Goal: Task Accomplishment & Management: Complete application form

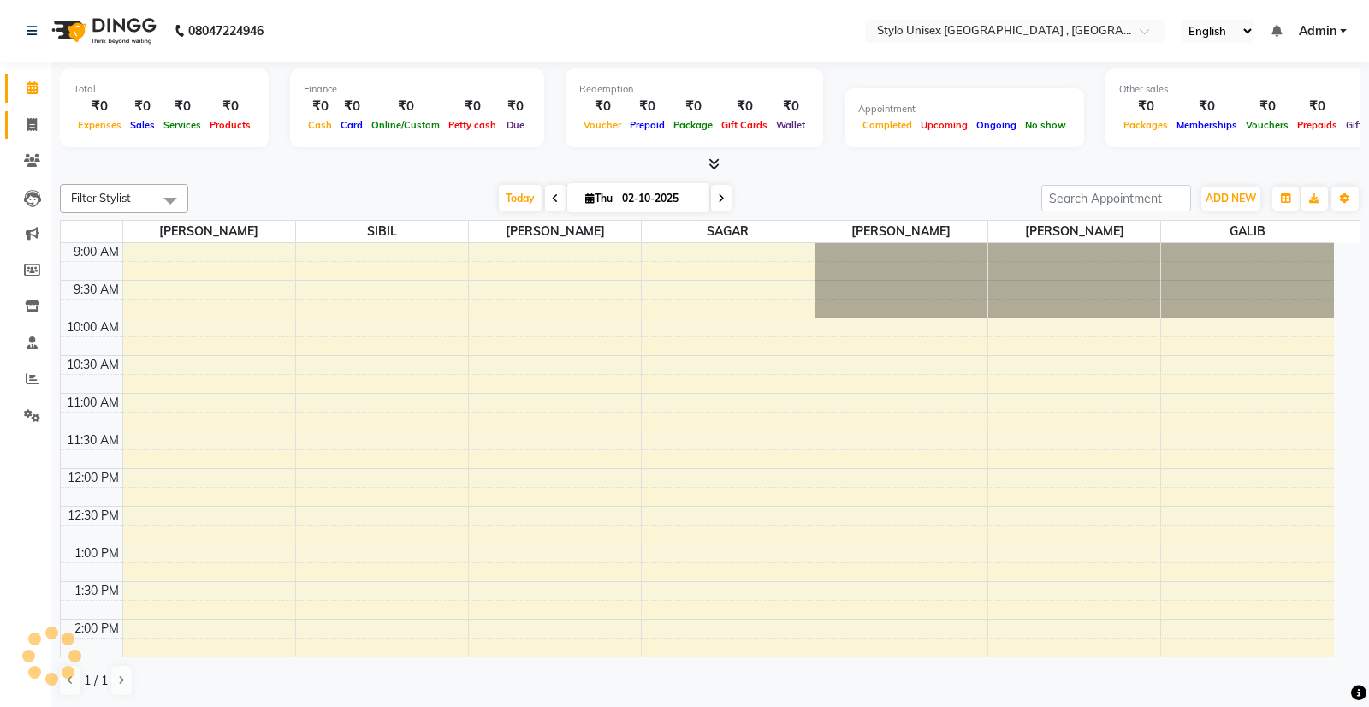
click at [31, 121] on icon at bounding box center [31, 124] width 9 height 13
select select "service"
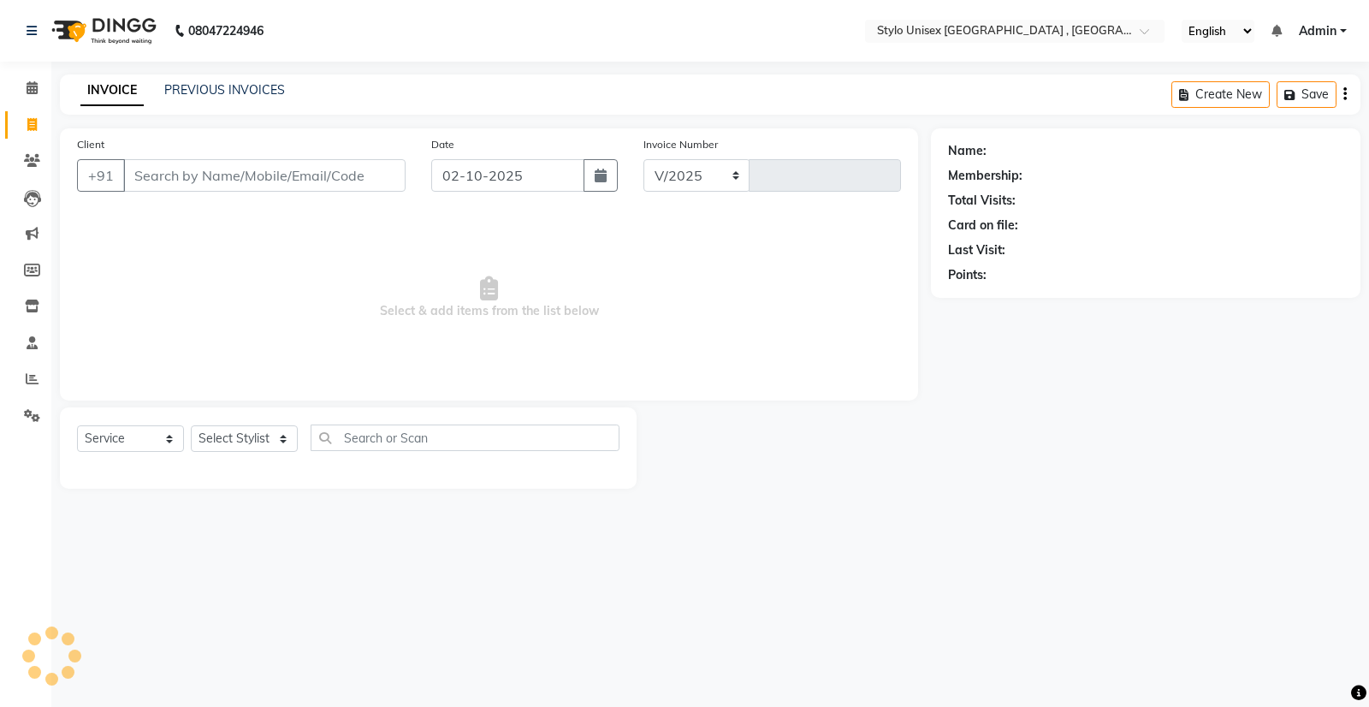
select select "6054"
type input "1625"
click at [233, 438] on select "Select Stylist [PERSON_NAME] [PERSON_NAME] [PERSON_NAME] [PERSON_NAME]" at bounding box center [244, 438] width 107 height 27
click at [148, 178] on input "Client" at bounding box center [264, 175] width 282 height 33
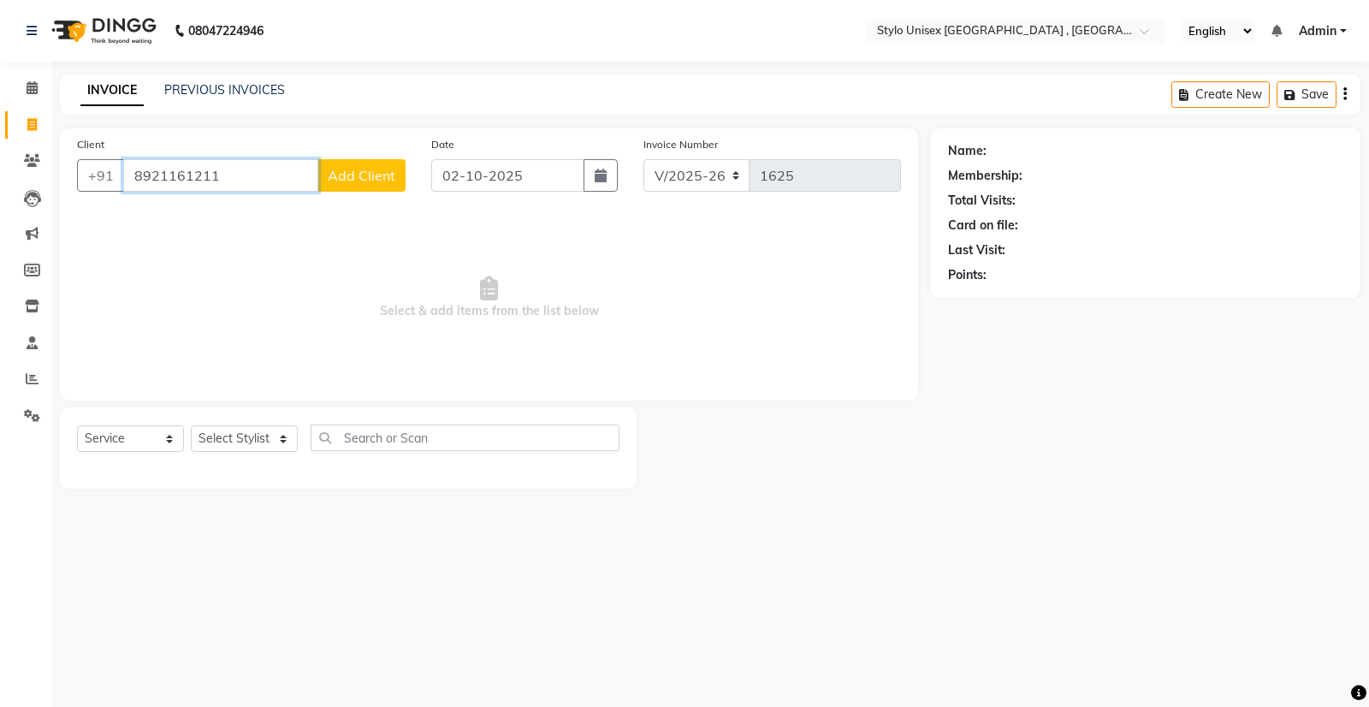
type input "8921161211"
click at [356, 173] on span "Add Client" at bounding box center [362, 175] width 68 height 17
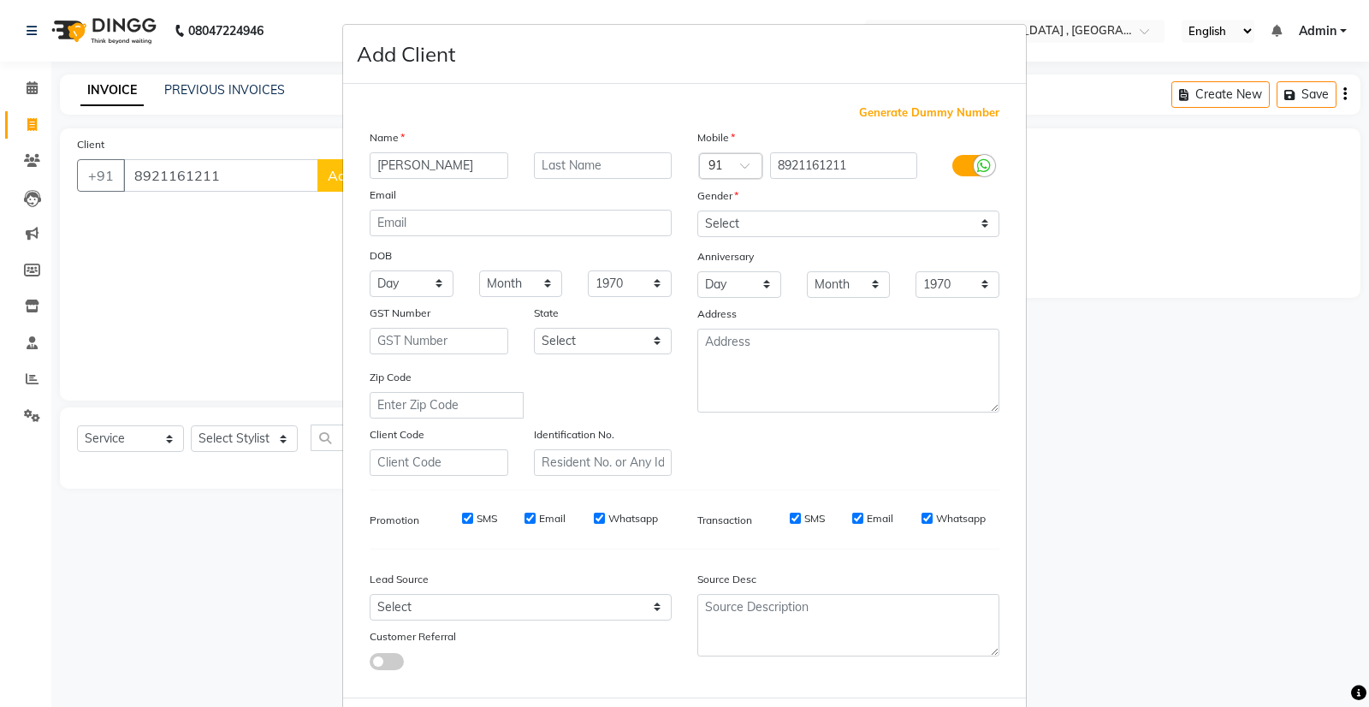
type input "[PERSON_NAME]"
click at [812, 234] on select "Select [DEMOGRAPHIC_DATA] [DEMOGRAPHIC_DATA] Other Prefer Not To Say" at bounding box center [848, 224] width 302 height 27
select select "[DEMOGRAPHIC_DATA]"
click at [697, 211] on select "Select [DEMOGRAPHIC_DATA] [DEMOGRAPHIC_DATA] Other Prefer Not To Say" at bounding box center [848, 224] width 302 height 27
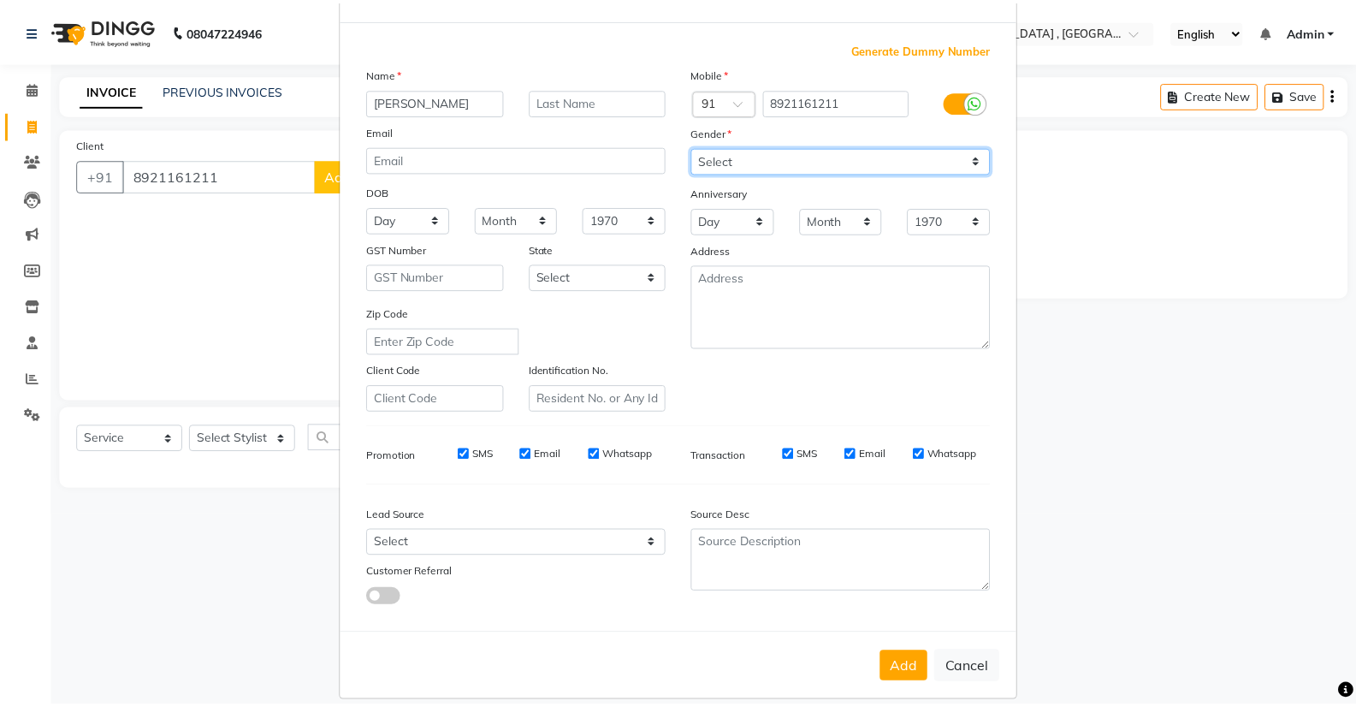
scroll to position [83, 0]
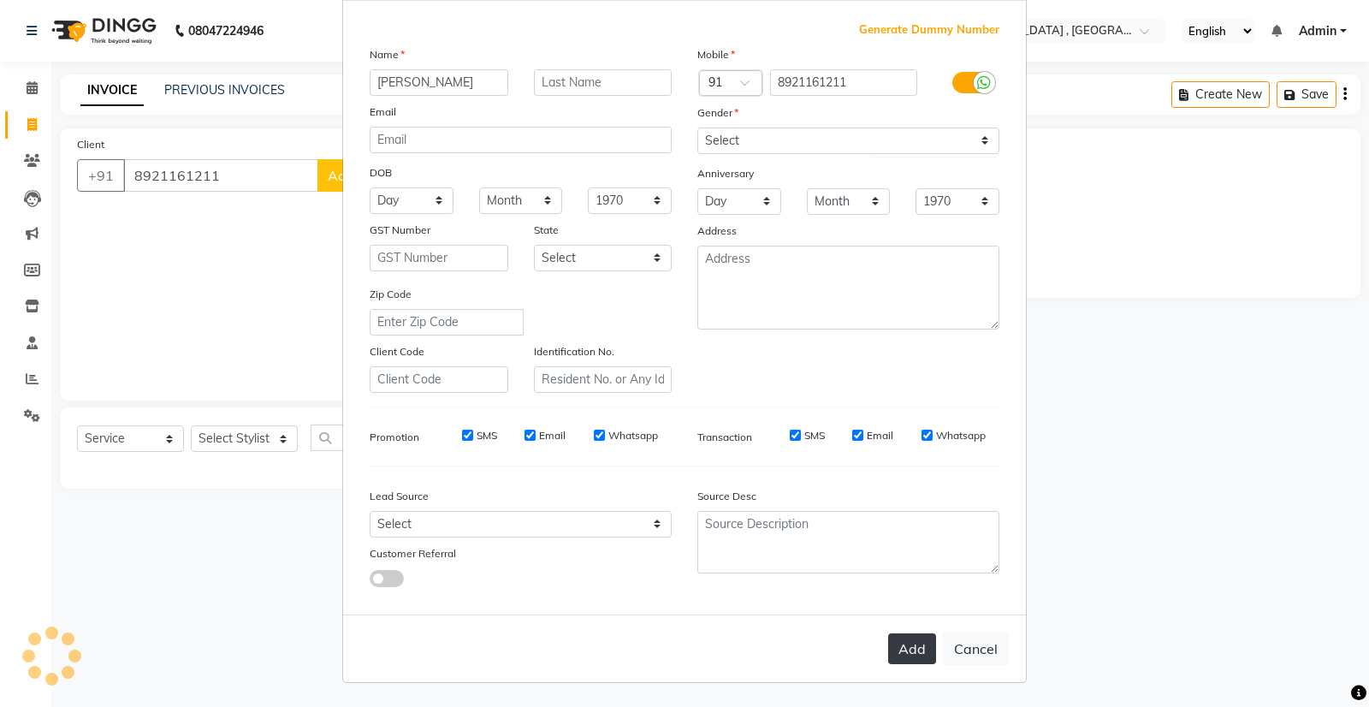
click at [904, 653] on button "Add" at bounding box center [912, 648] width 48 height 31
select select
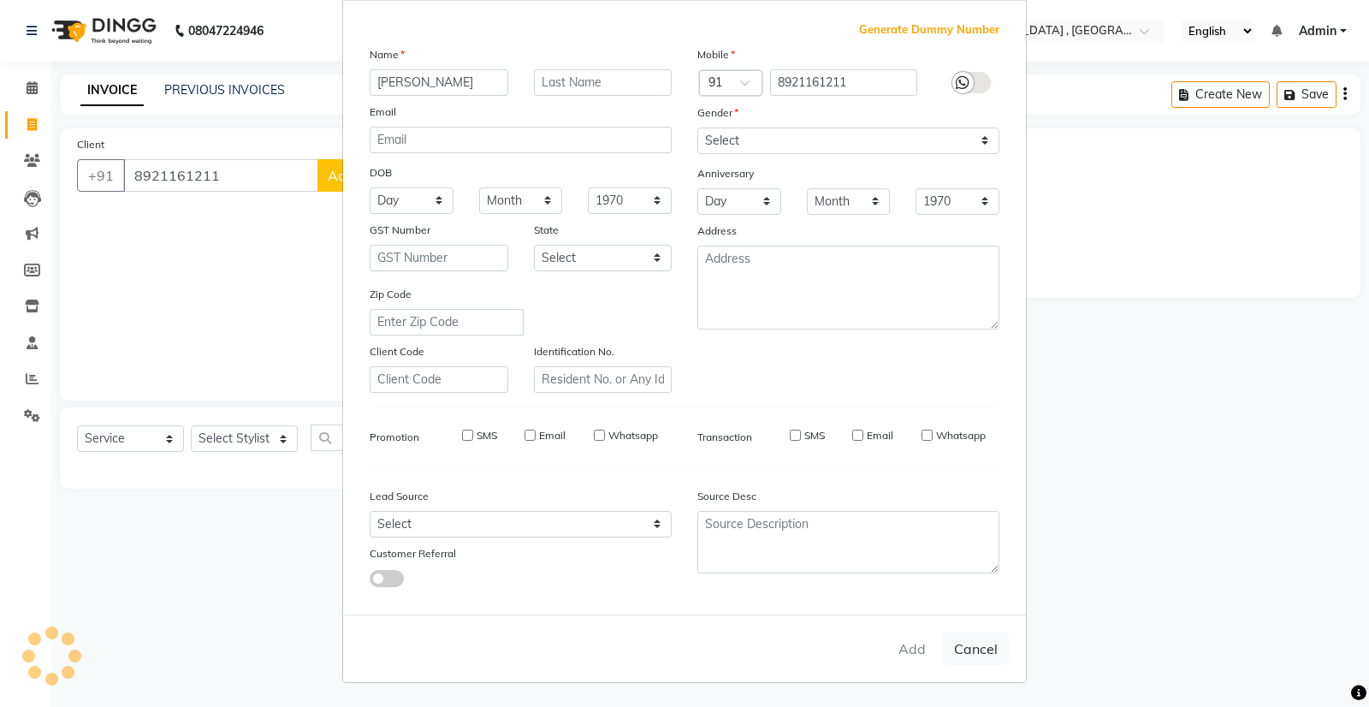
select select
checkbox input "false"
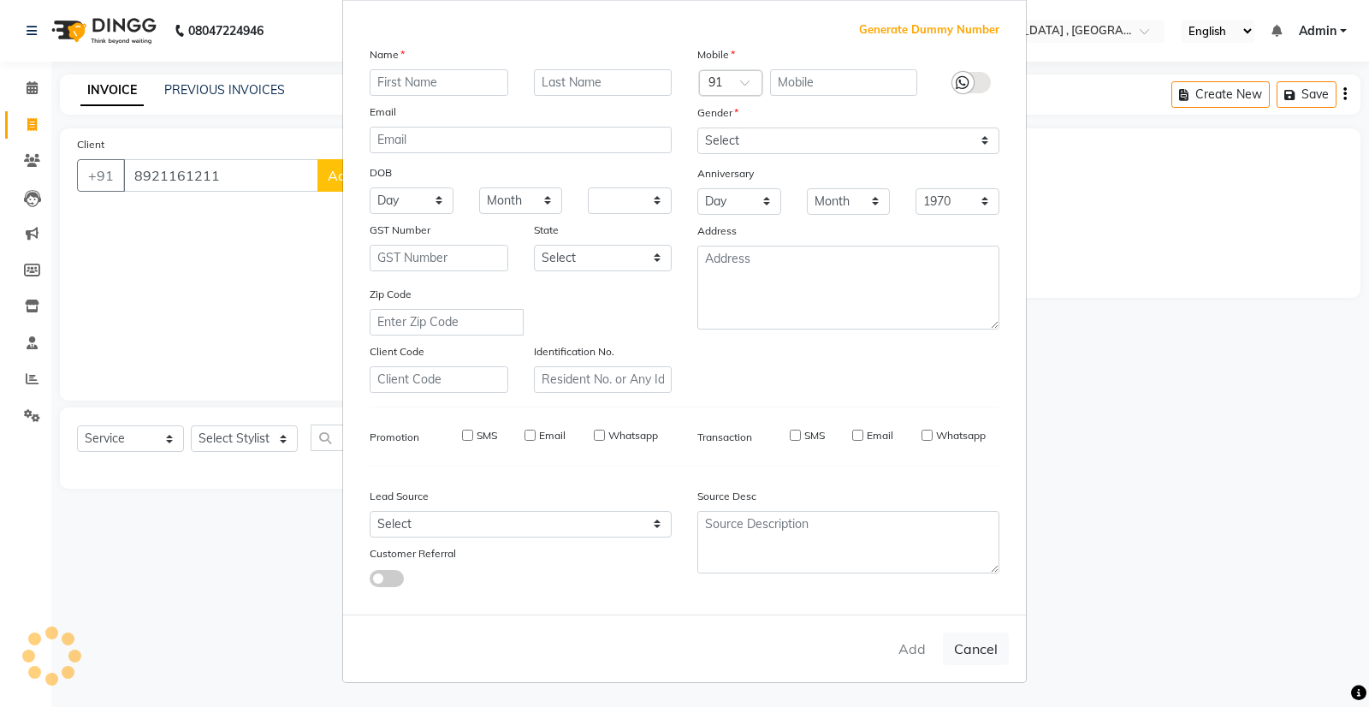
checkbox input "false"
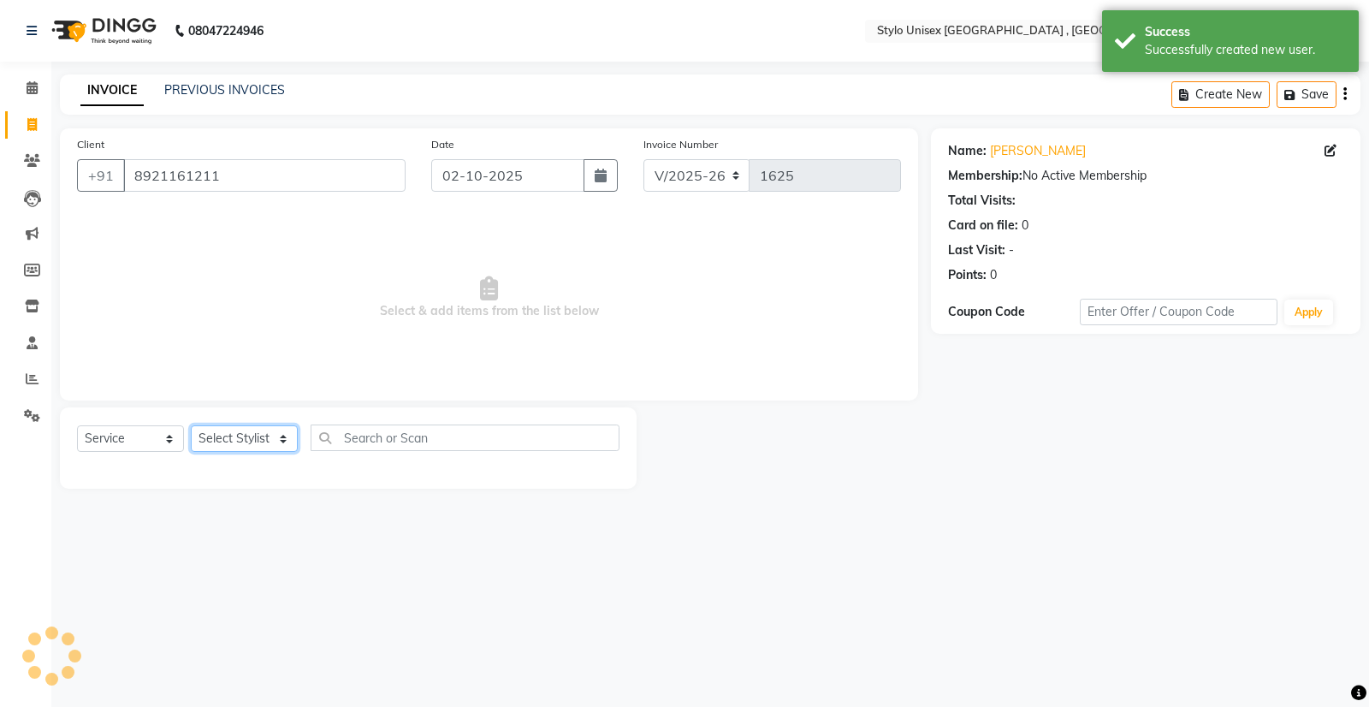
click at [285, 430] on select "Select Stylist [PERSON_NAME] [PERSON_NAME] [PERSON_NAME] [PERSON_NAME]" at bounding box center [244, 438] width 107 height 27
select select "91108"
click at [191, 425] on select "Select Stylist [PERSON_NAME] [PERSON_NAME] [PERSON_NAME] [PERSON_NAME]" at bounding box center [244, 438] width 107 height 27
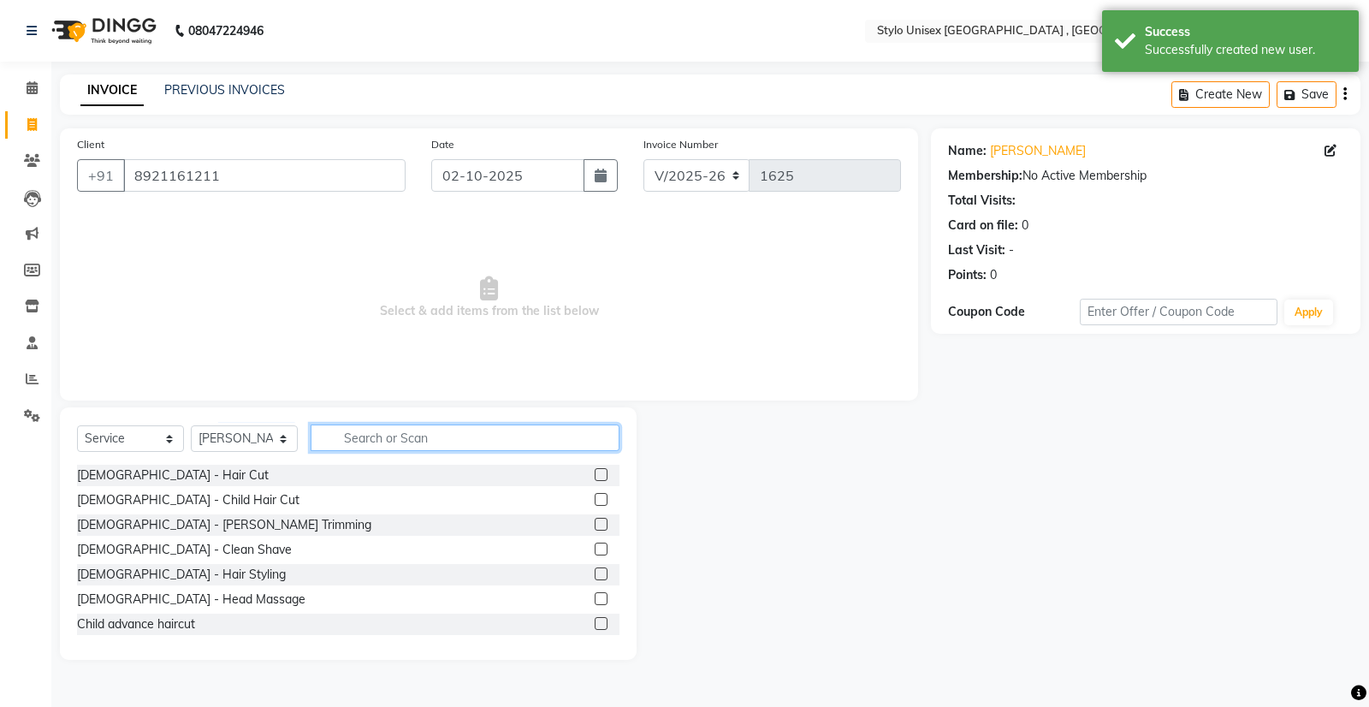
click at [352, 435] on input "text" at bounding box center [465, 437] width 309 height 27
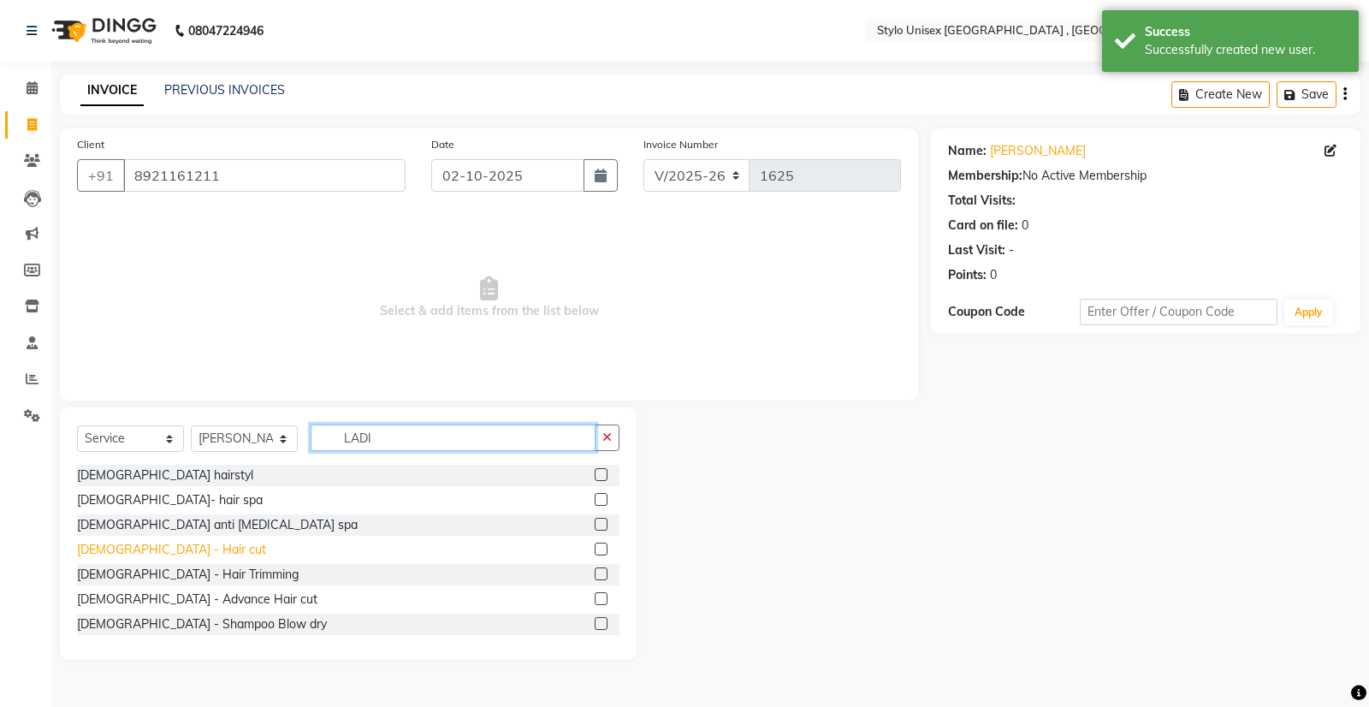
type input "LADI"
click at [154, 555] on div "[DEMOGRAPHIC_DATA] - Hair cut" at bounding box center [171, 550] width 189 height 18
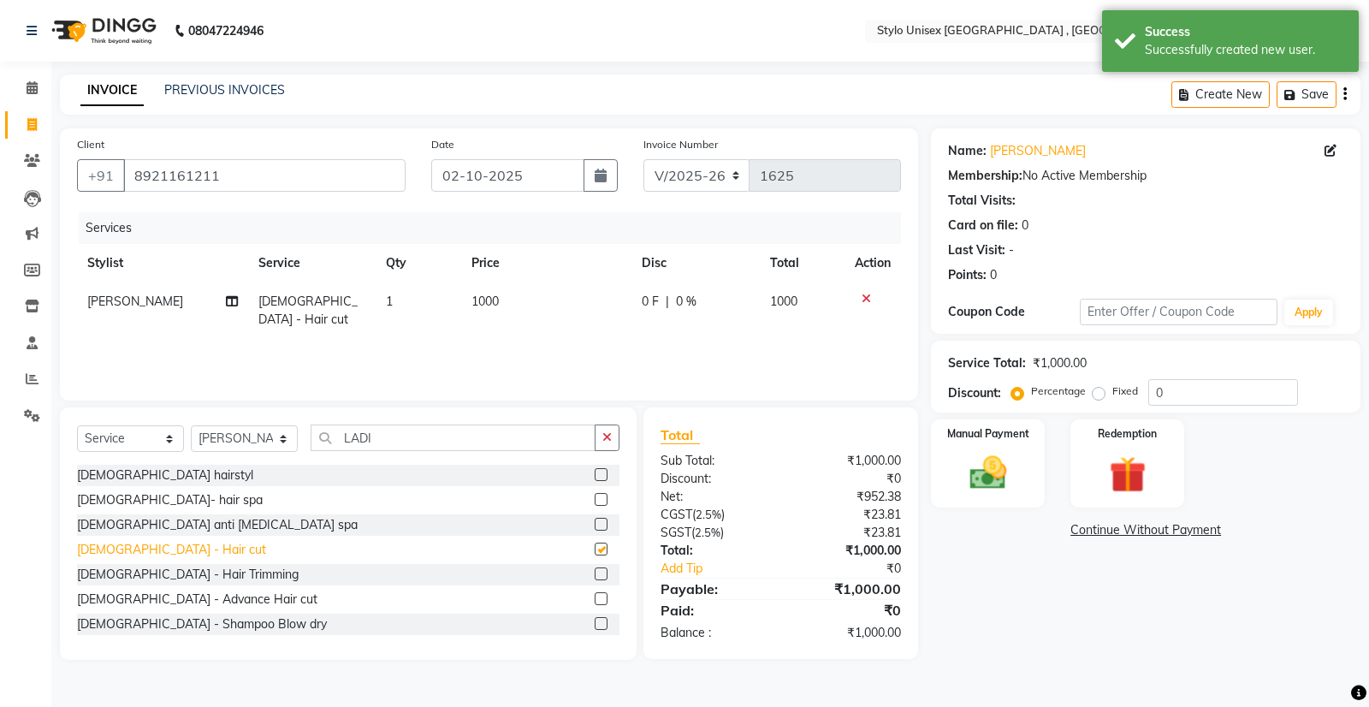
checkbox input "false"
click at [662, 299] on div "0 F | 0 %" at bounding box center [696, 302] width 108 height 18
select select "91108"
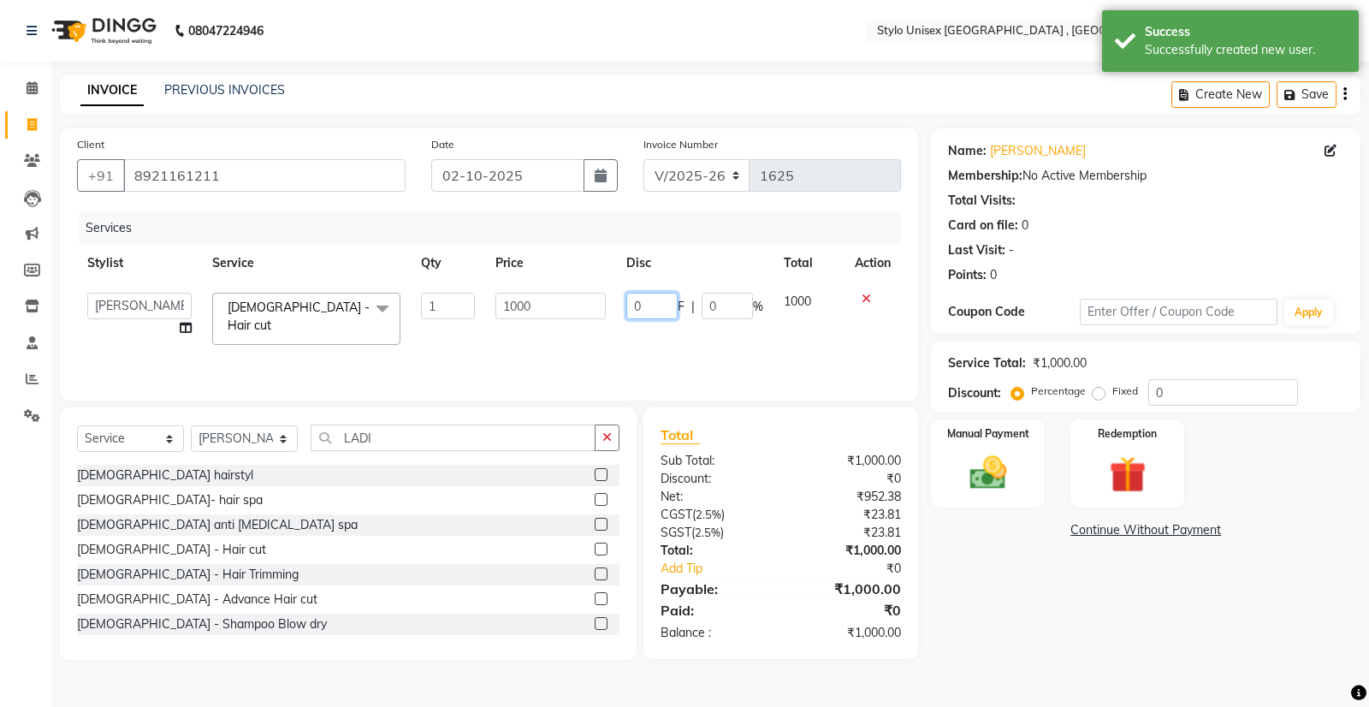
click at [657, 303] on input "0" at bounding box center [651, 306] width 51 height 27
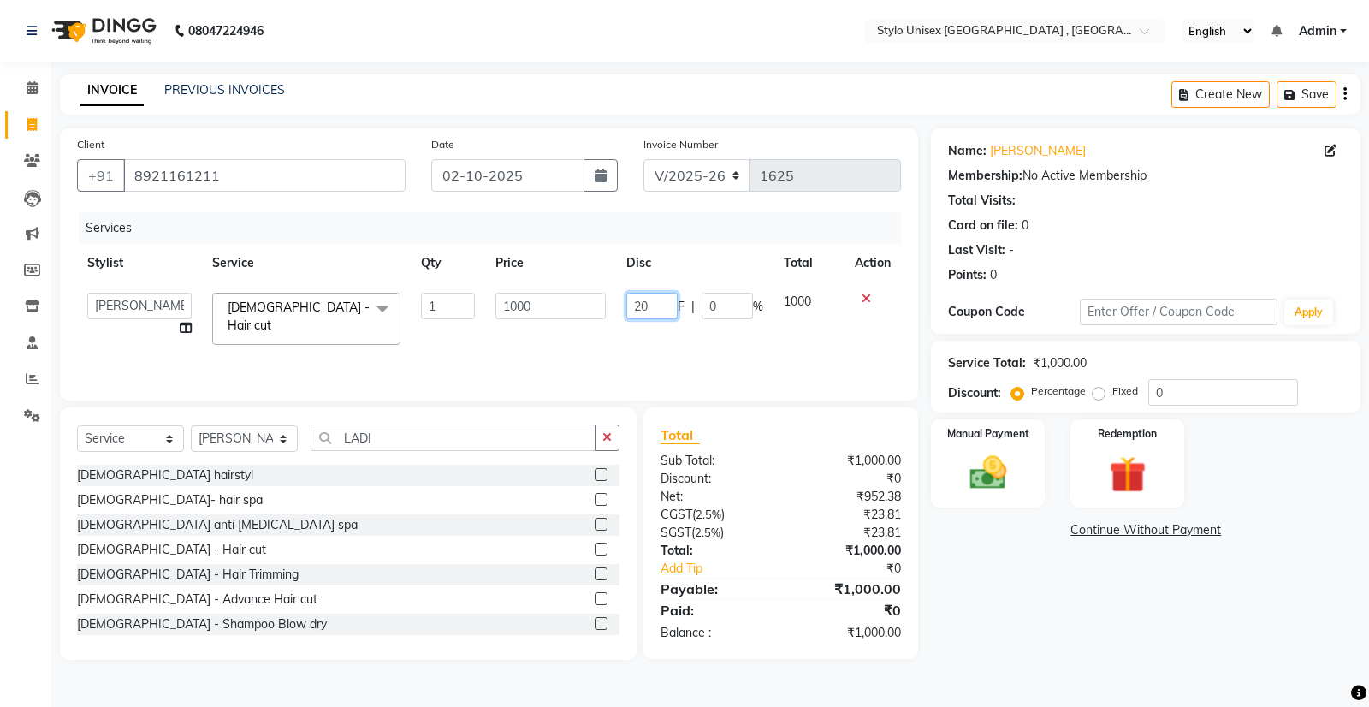
type input "200"
click at [991, 466] on img at bounding box center [989, 473] width 62 height 44
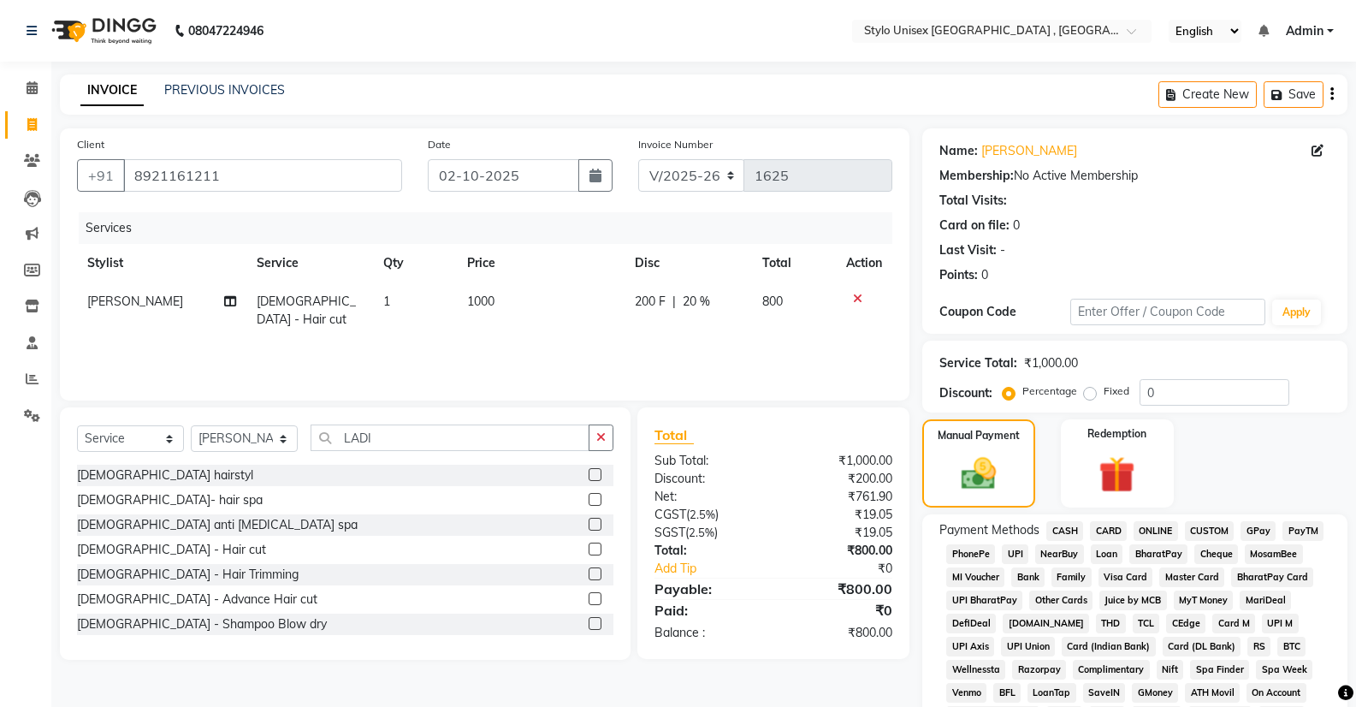
click at [1153, 522] on span "ONLINE" at bounding box center [1156, 531] width 44 height 20
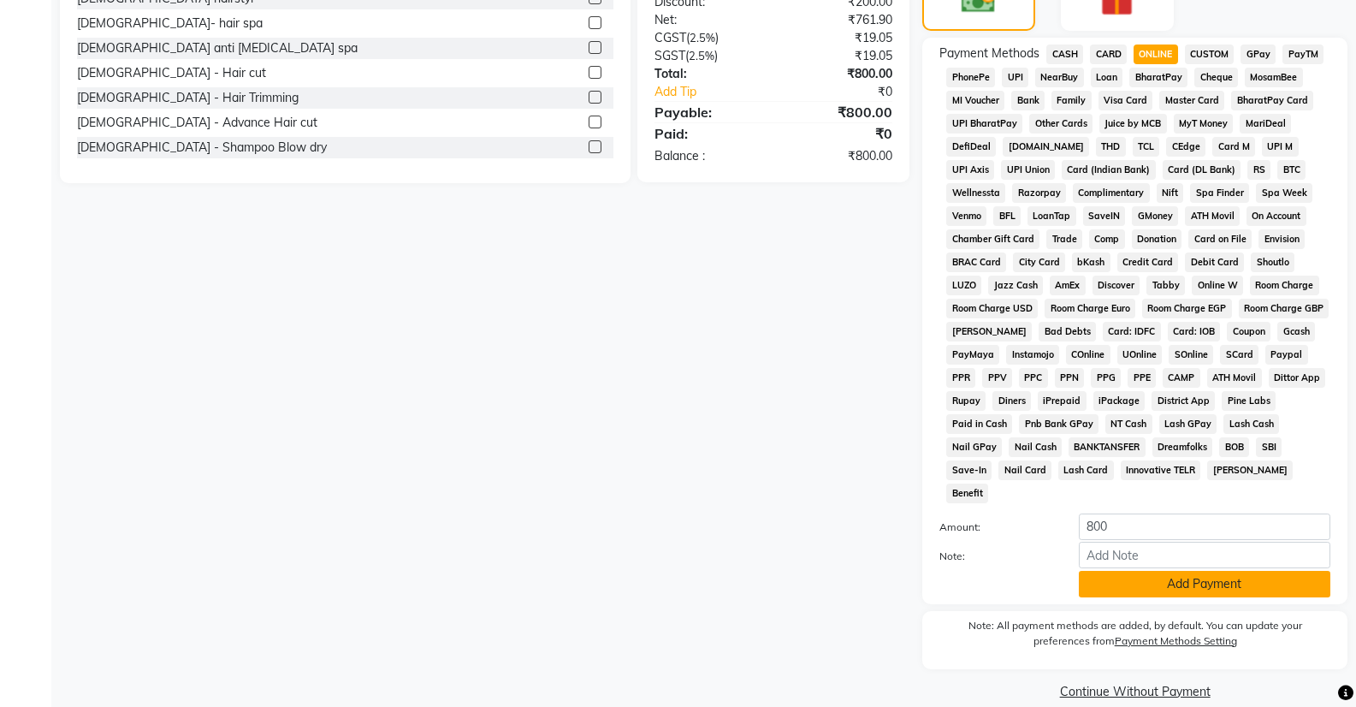
click at [1171, 571] on button "Add Payment" at bounding box center [1205, 584] width 252 height 27
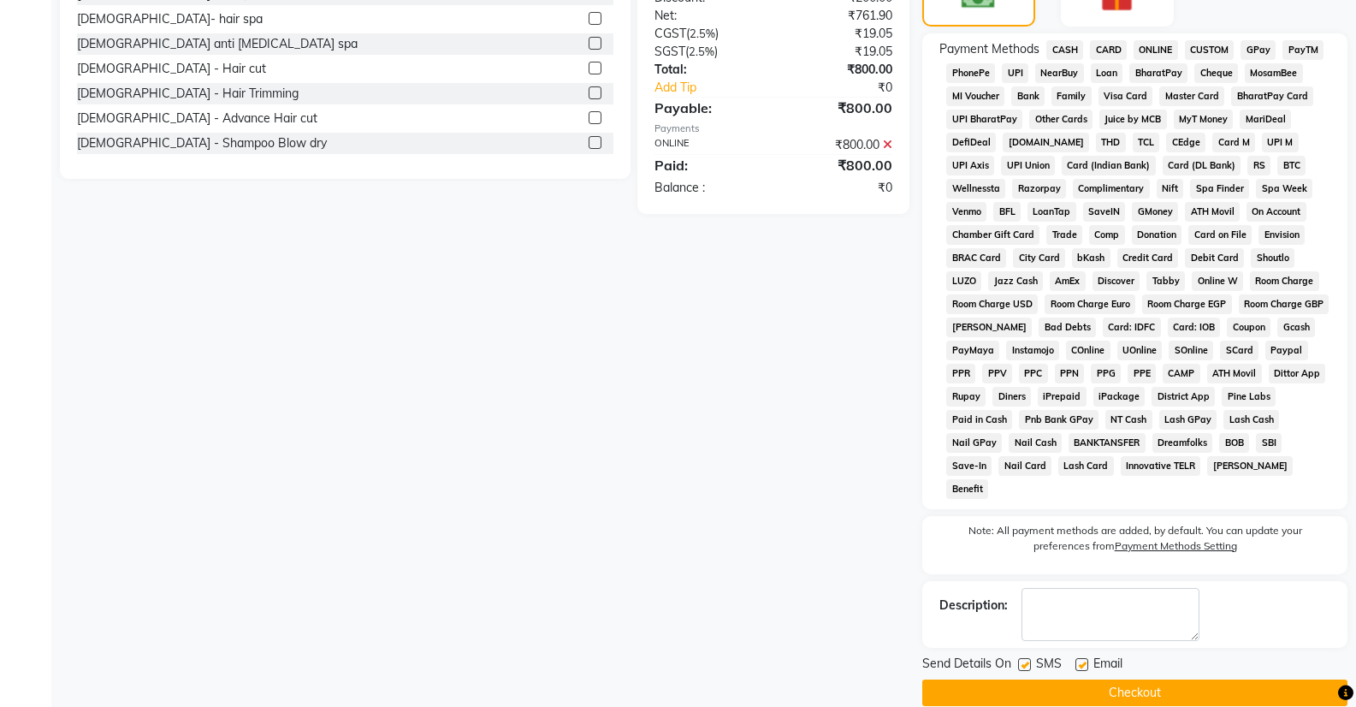
scroll to position [483, 0]
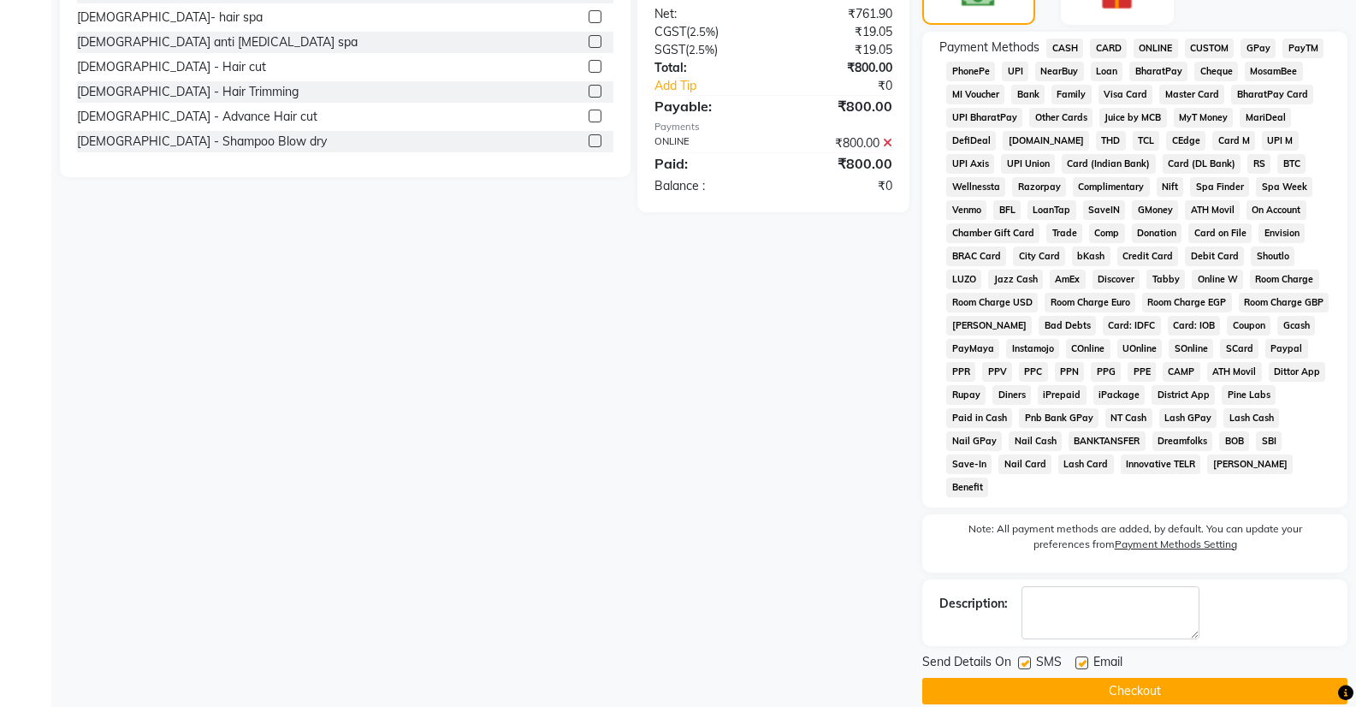
click at [1143, 678] on button "Checkout" at bounding box center [1134, 691] width 425 height 27
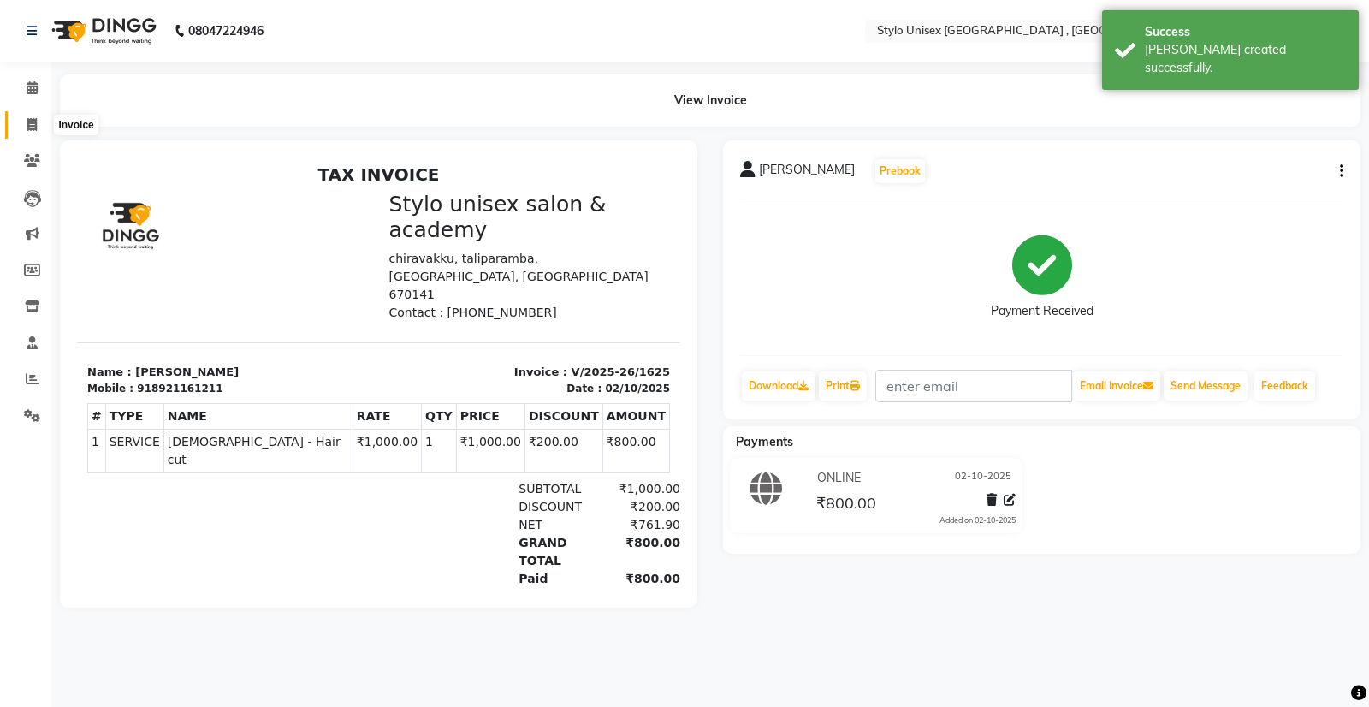
click at [30, 119] on icon at bounding box center [31, 124] width 9 height 13
select select "6054"
select select "service"
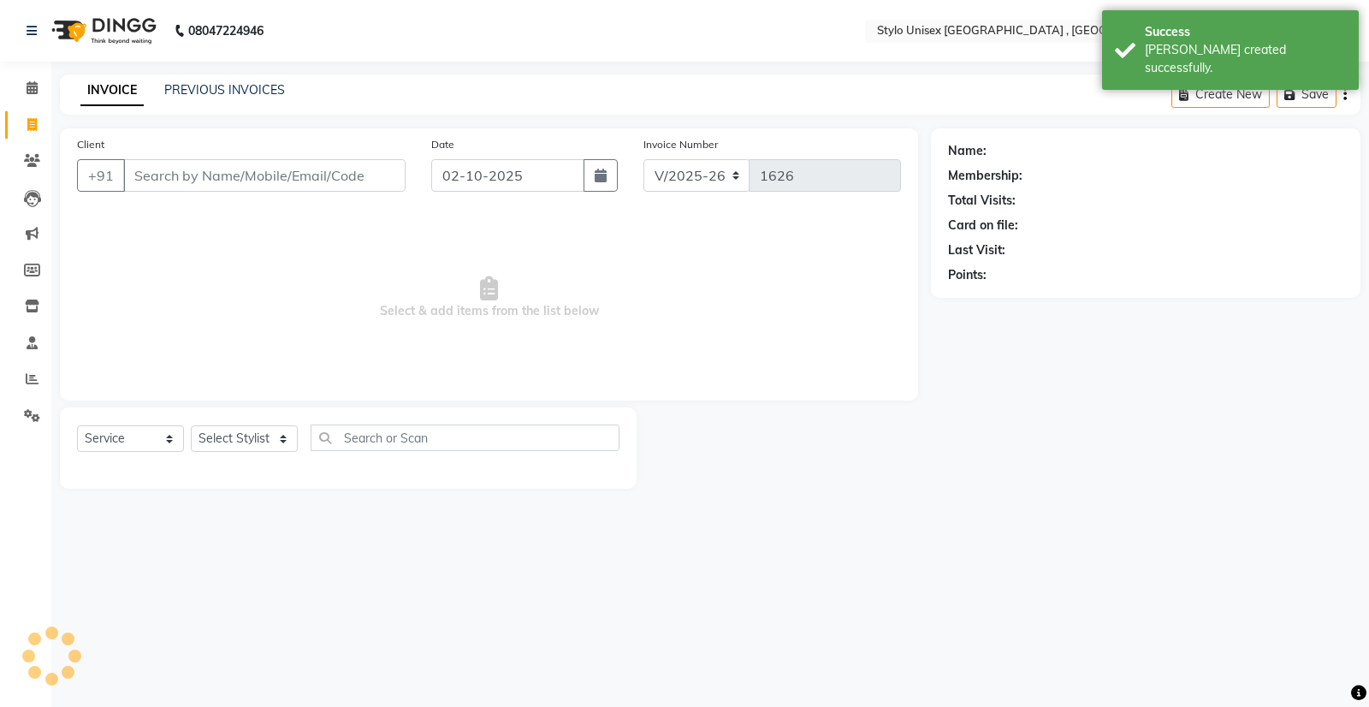
click at [203, 174] on input "Client" at bounding box center [264, 175] width 282 height 33
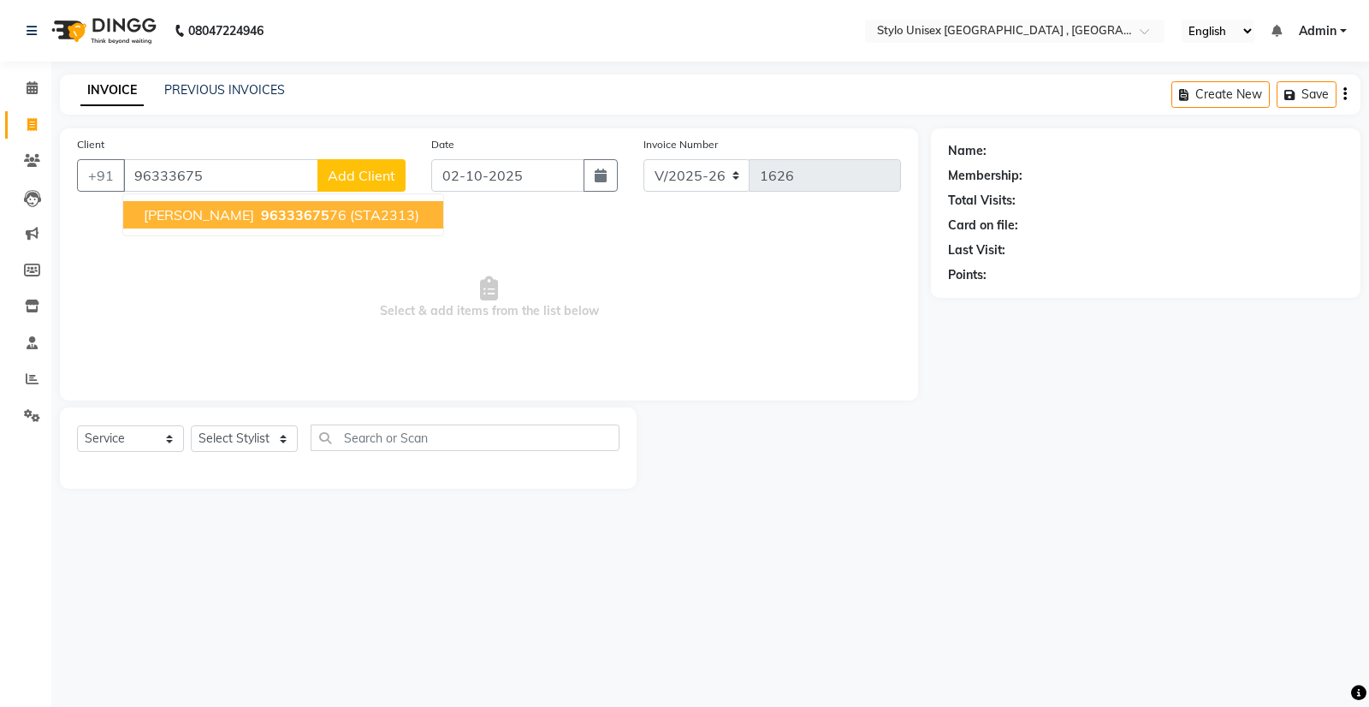
click at [175, 209] on span "[PERSON_NAME]" at bounding box center [199, 214] width 110 height 17
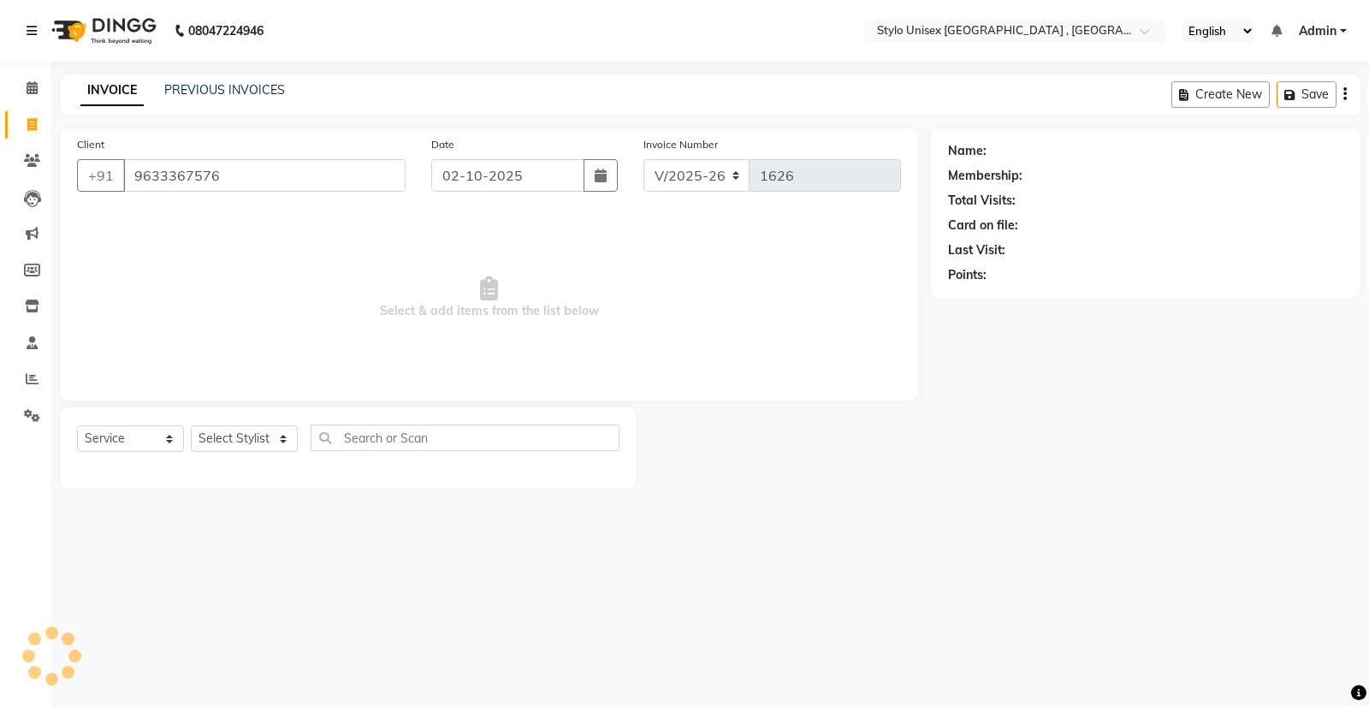
type input "9633367576"
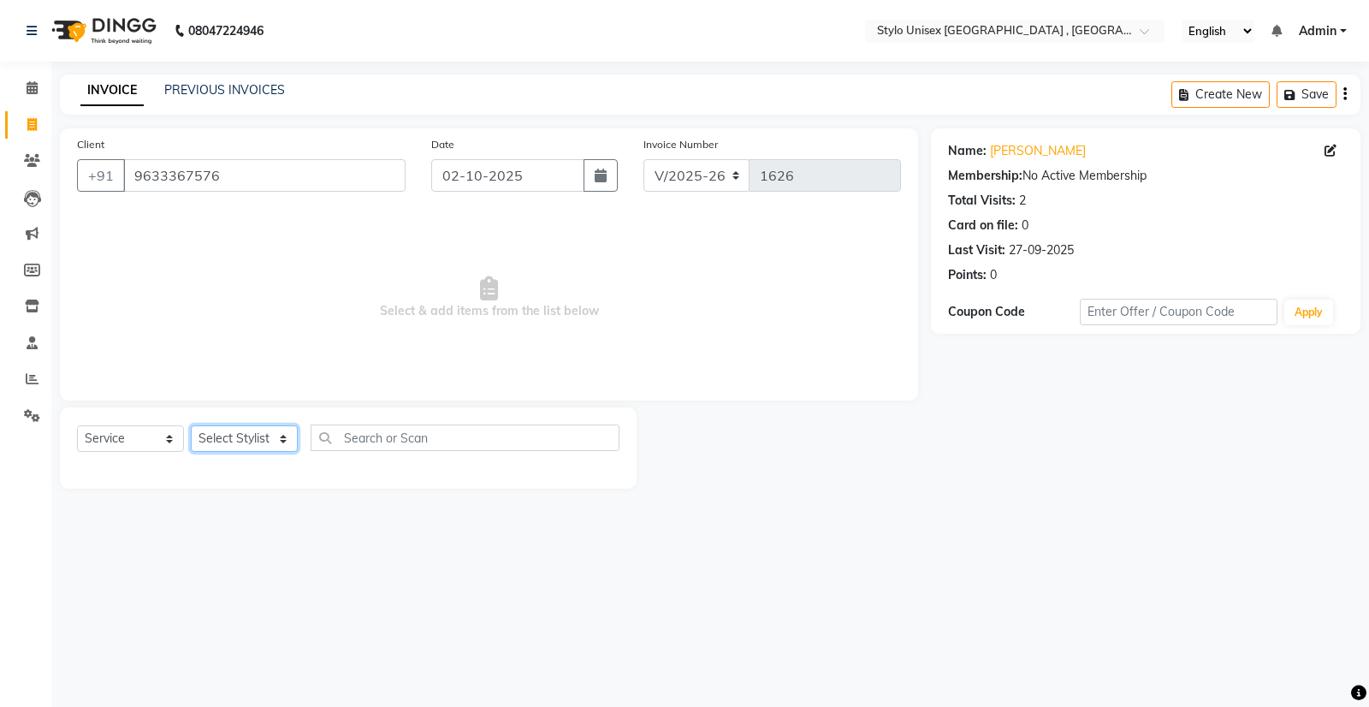
click at [234, 439] on select "Select Stylist [PERSON_NAME] [PERSON_NAME] [PERSON_NAME] [PERSON_NAME]" at bounding box center [244, 438] width 107 height 27
select select "43624"
click at [191, 425] on select "Select Stylist [PERSON_NAME] [PERSON_NAME] [PERSON_NAME] [PERSON_NAME]" at bounding box center [244, 438] width 107 height 27
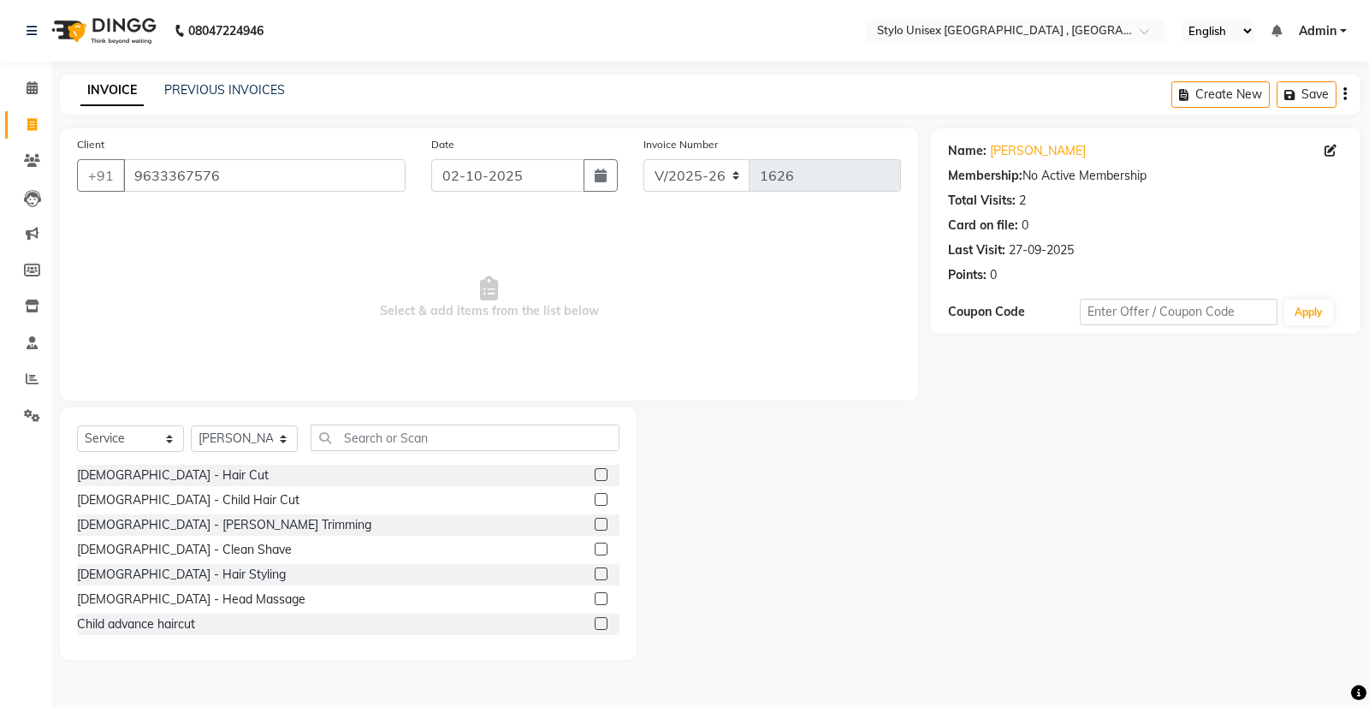
click at [123, 464] on div "Select Service Product Membership Package Voucher Prepaid Gift Card Select Styl…" at bounding box center [348, 444] width 543 height 40
click at [127, 478] on div "[DEMOGRAPHIC_DATA] - Hair Cut" at bounding box center [173, 475] width 192 height 18
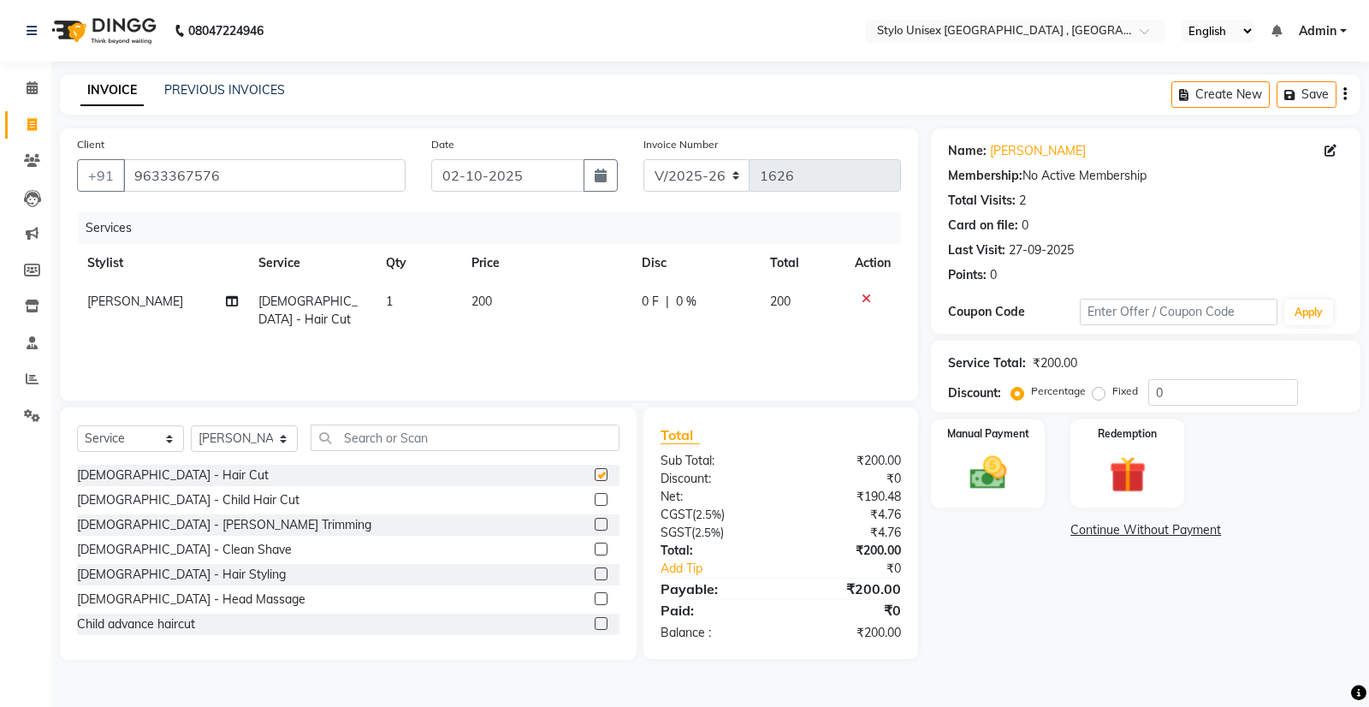
checkbox input "false"
click at [137, 519] on div "[DEMOGRAPHIC_DATA] - [PERSON_NAME] Trimming" at bounding box center [224, 525] width 294 height 18
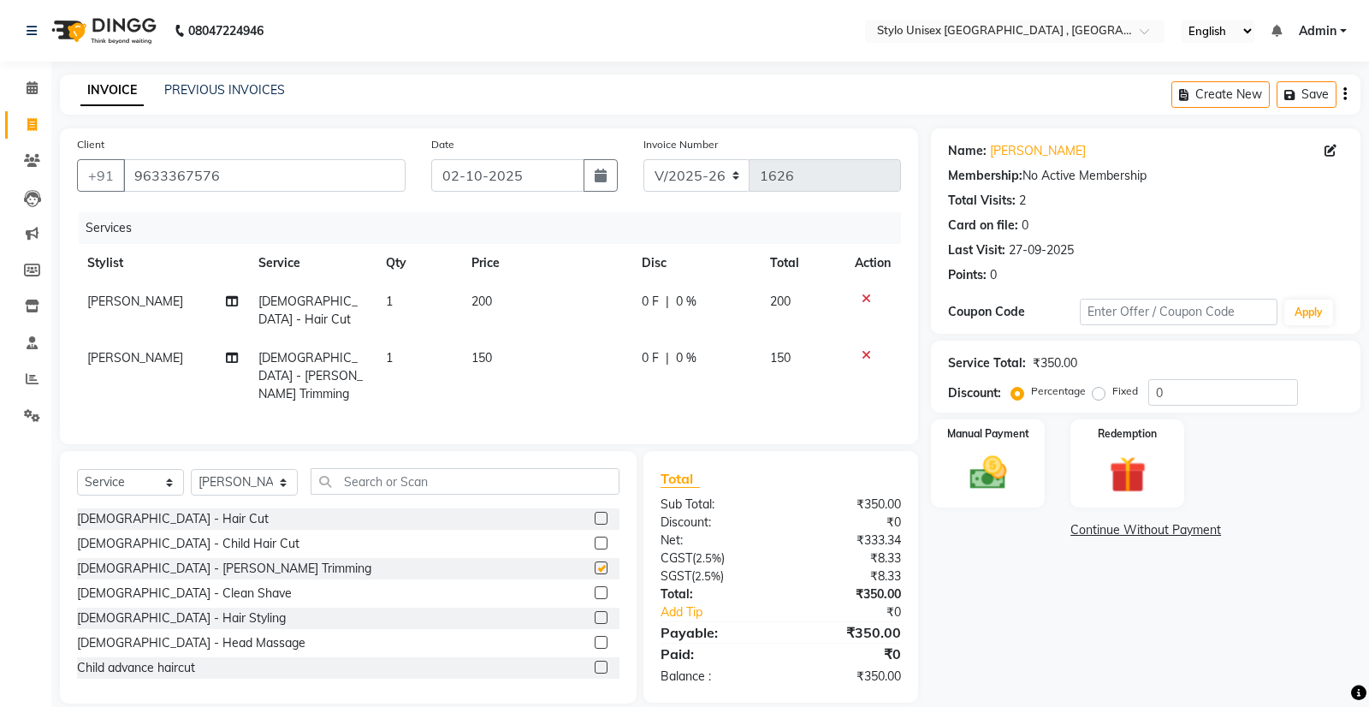
checkbox input "false"
click at [655, 349] on span "0 F" at bounding box center [650, 358] width 17 height 18
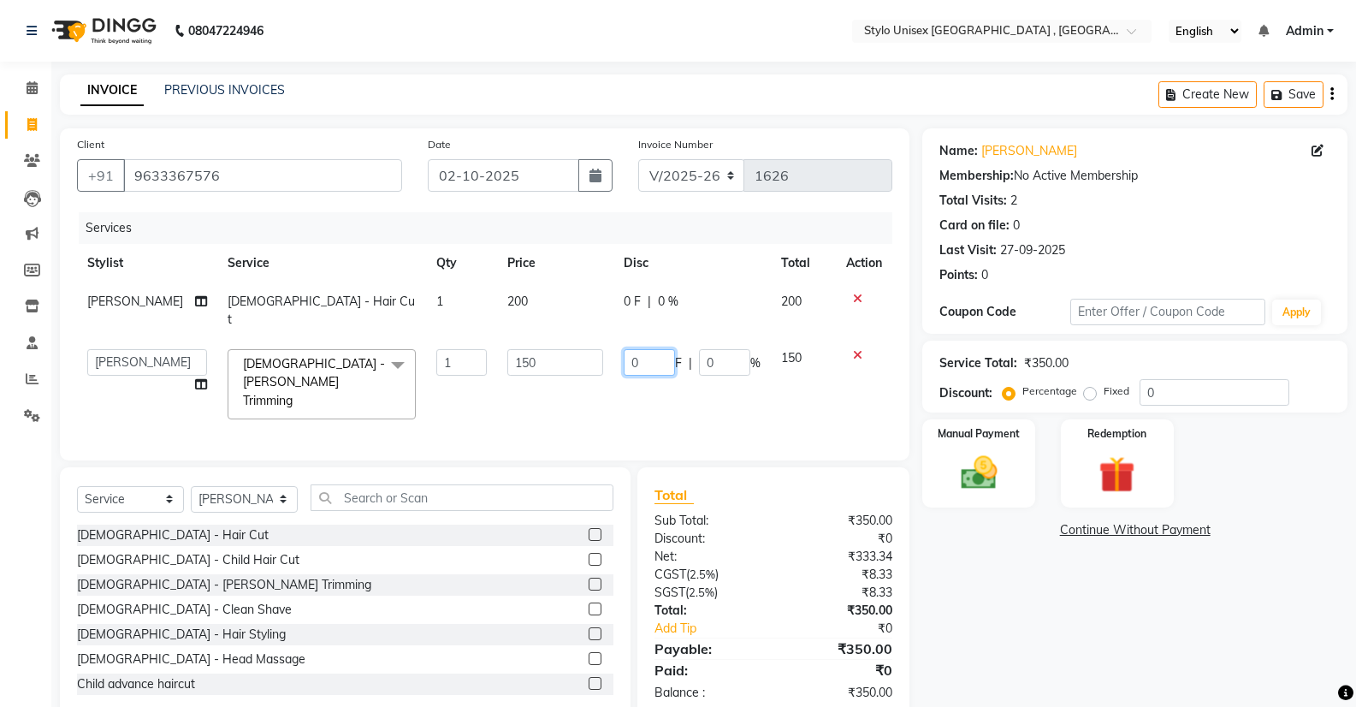
click at [657, 349] on input "0" at bounding box center [649, 362] width 51 height 27
type input "2"
type input "50"
click at [987, 460] on img at bounding box center [989, 473] width 62 height 44
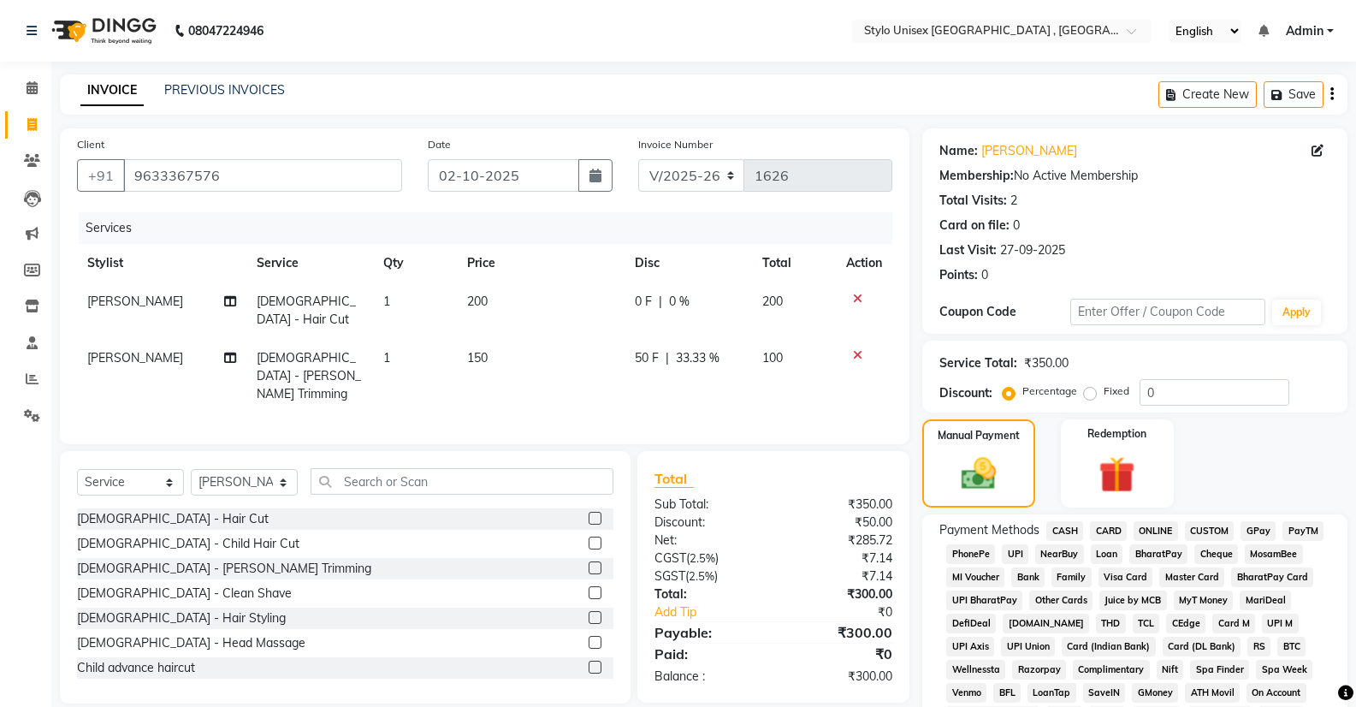
click at [1149, 525] on span "ONLINE" at bounding box center [1156, 531] width 44 height 20
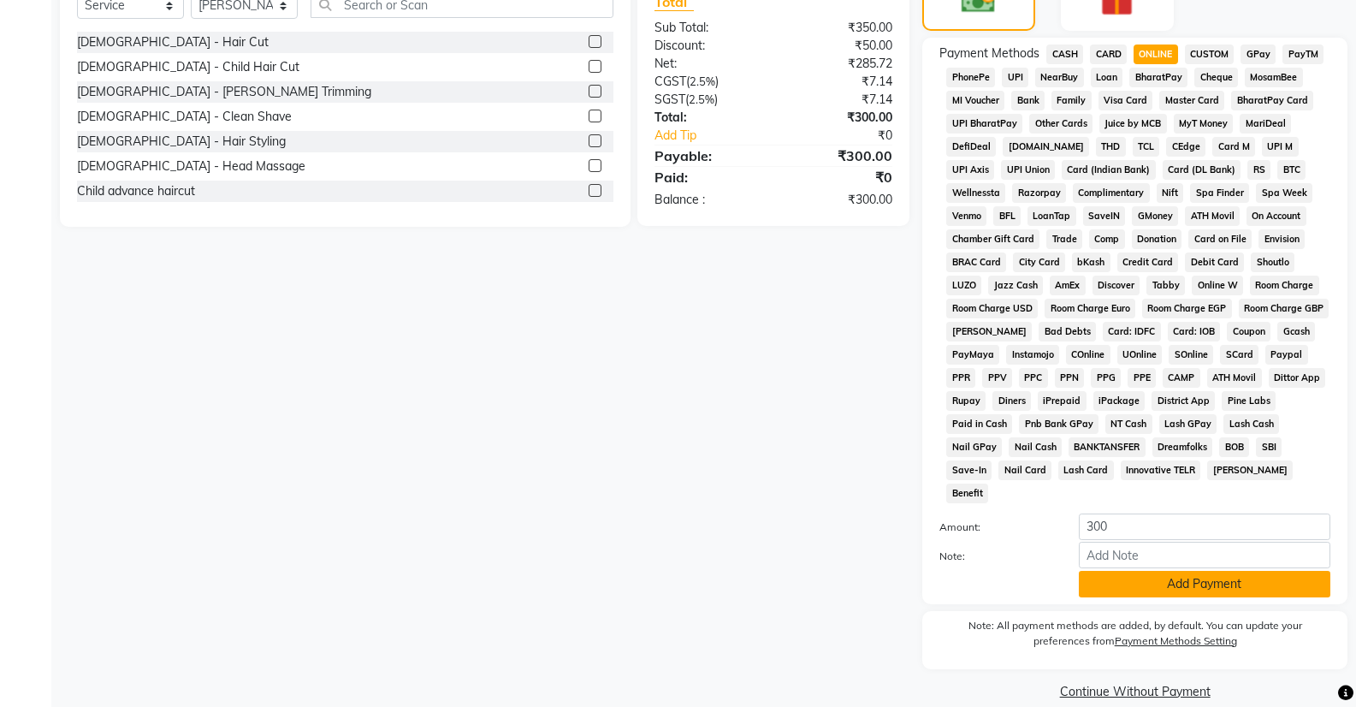
click at [1158, 571] on button "Add Payment" at bounding box center [1205, 584] width 252 height 27
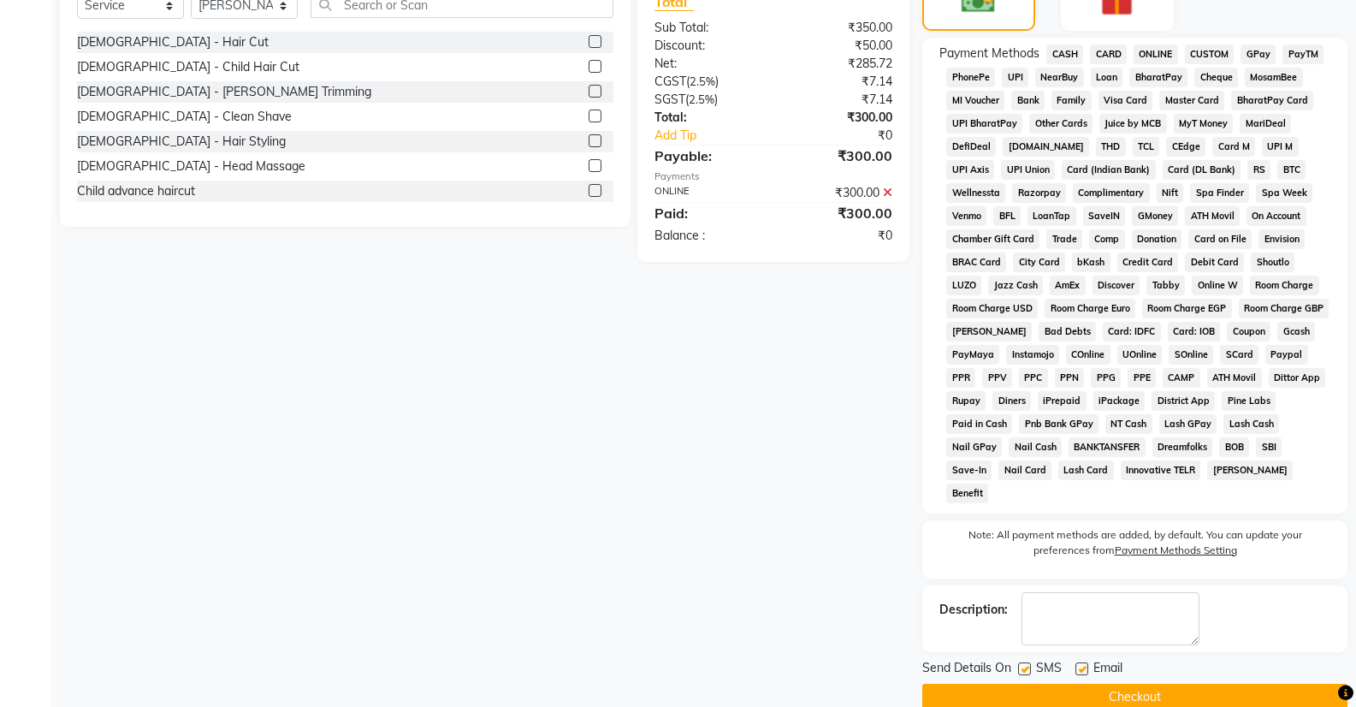
click at [1112, 659] on span "Email" at bounding box center [1108, 669] width 29 height 21
click at [1117, 684] on button "Checkout" at bounding box center [1134, 697] width 425 height 27
click at [1117, 684] on div "Checkout" at bounding box center [1134, 697] width 425 height 27
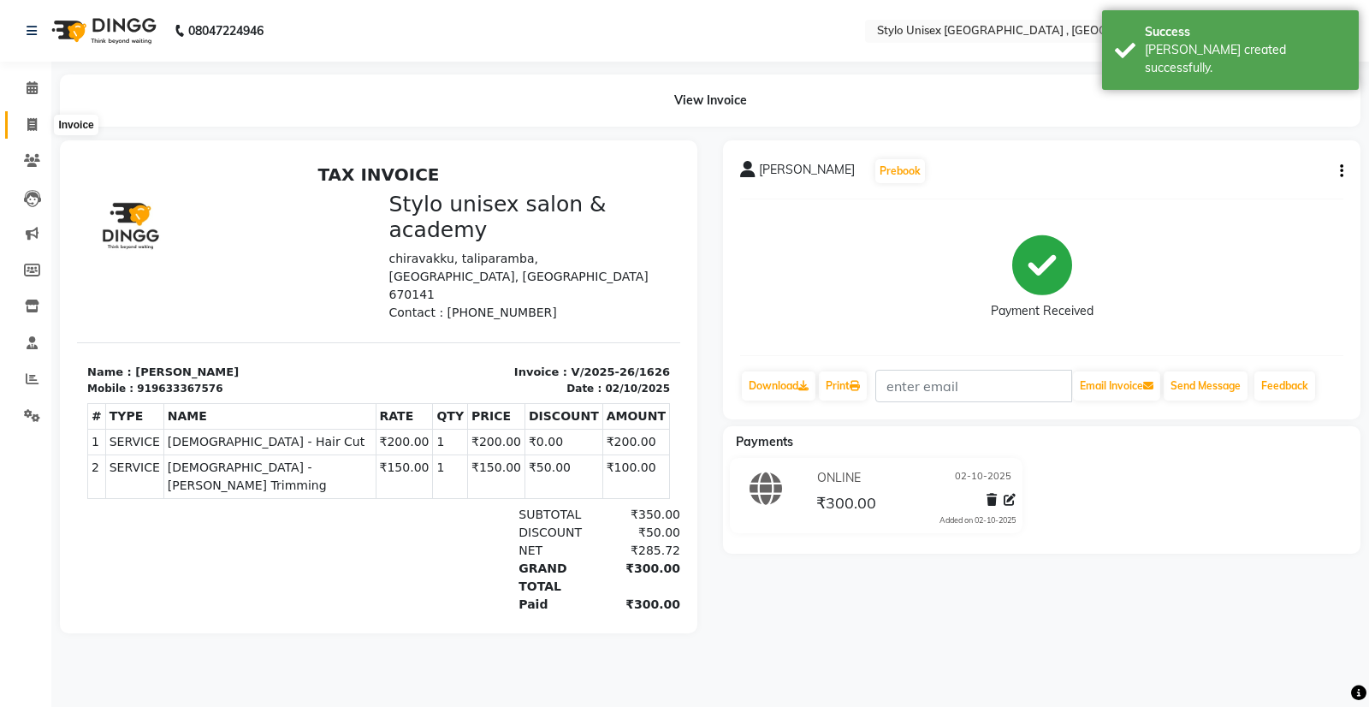
click at [34, 129] on icon at bounding box center [31, 124] width 9 height 13
select select "service"
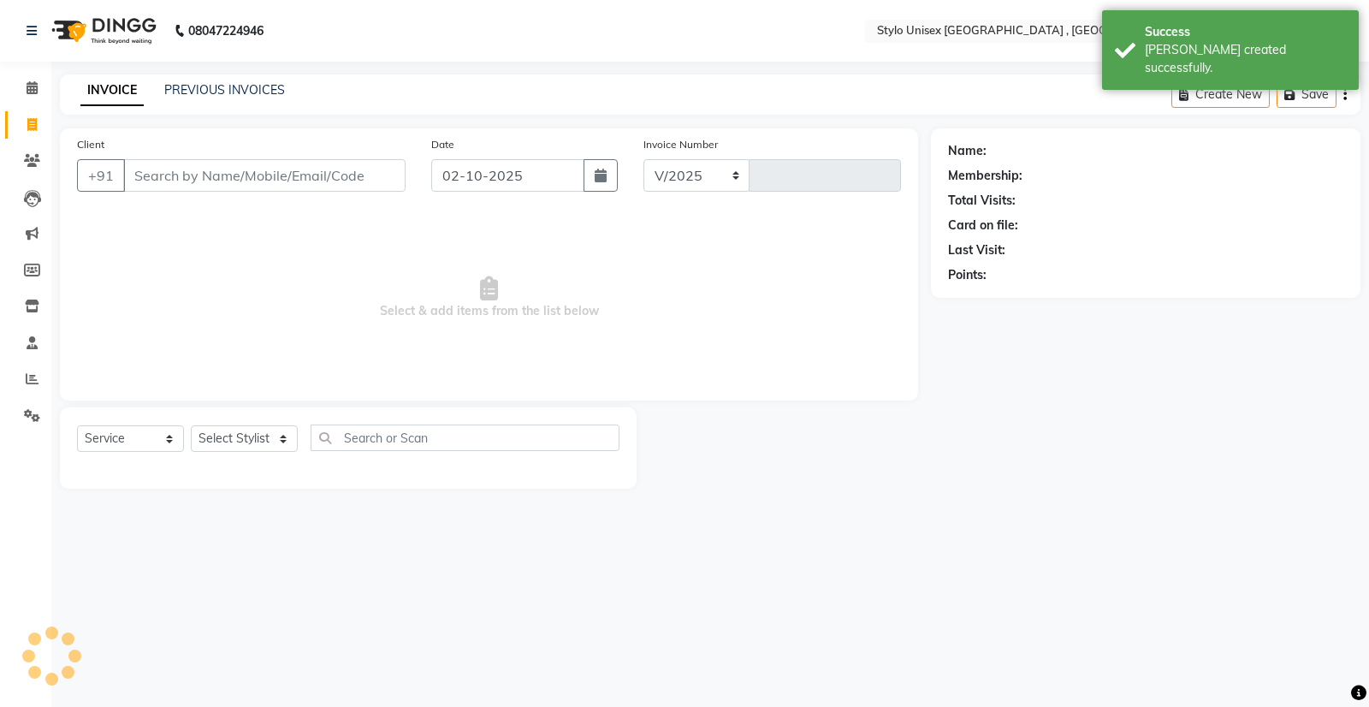
select select "6054"
type input "1627"
click at [242, 435] on select "Select Stylist [PERSON_NAME] [PERSON_NAME] [PERSON_NAME] [PERSON_NAME]" at bounding box center [244, 438] width 107 height 27
click at [256, 445] on select "Select Stylist [PERSON_NAME] [PERSON_NAME] [PERSON_NAME] [PERSON_NAME]" at bounding box center [244, 438] width 107 height 27
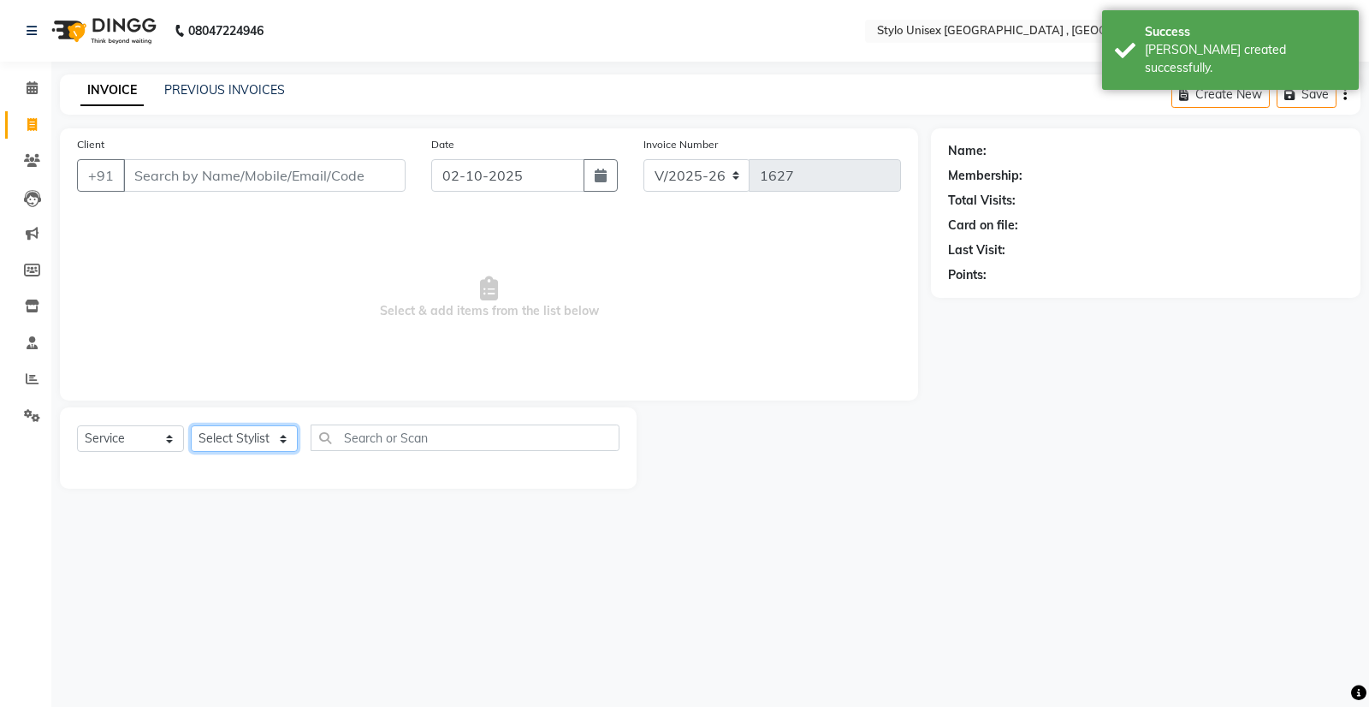
select select "91667"
click at [191, 425] on select "Select Stylist [PERSON_NAME] [PERSON_NAME] [PERSON_NAME] [PERSON_NAME]" at bounding box center [244, 438] width 107 height 27
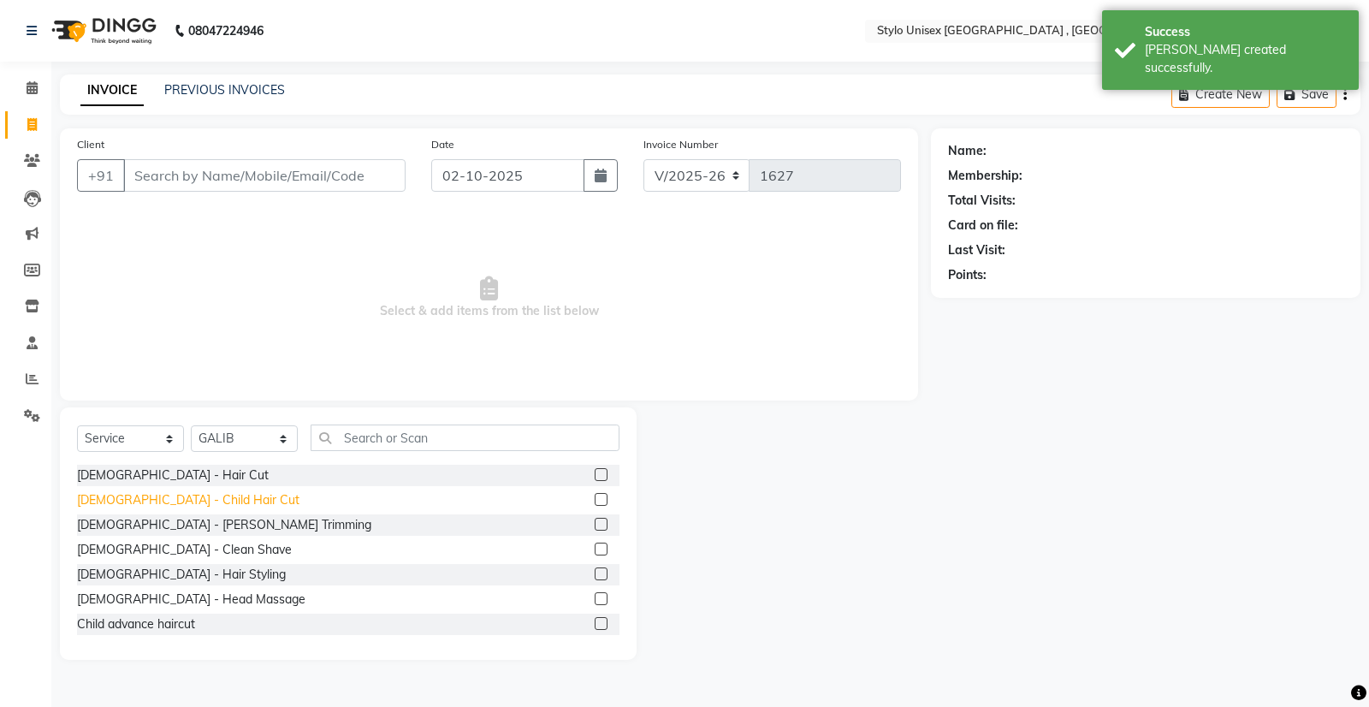
click at [136, 501] on div "[DEMOGRAPHIC_DATA] - Child Hair Cut" at bounding box center [188, 500] width 222 height 18
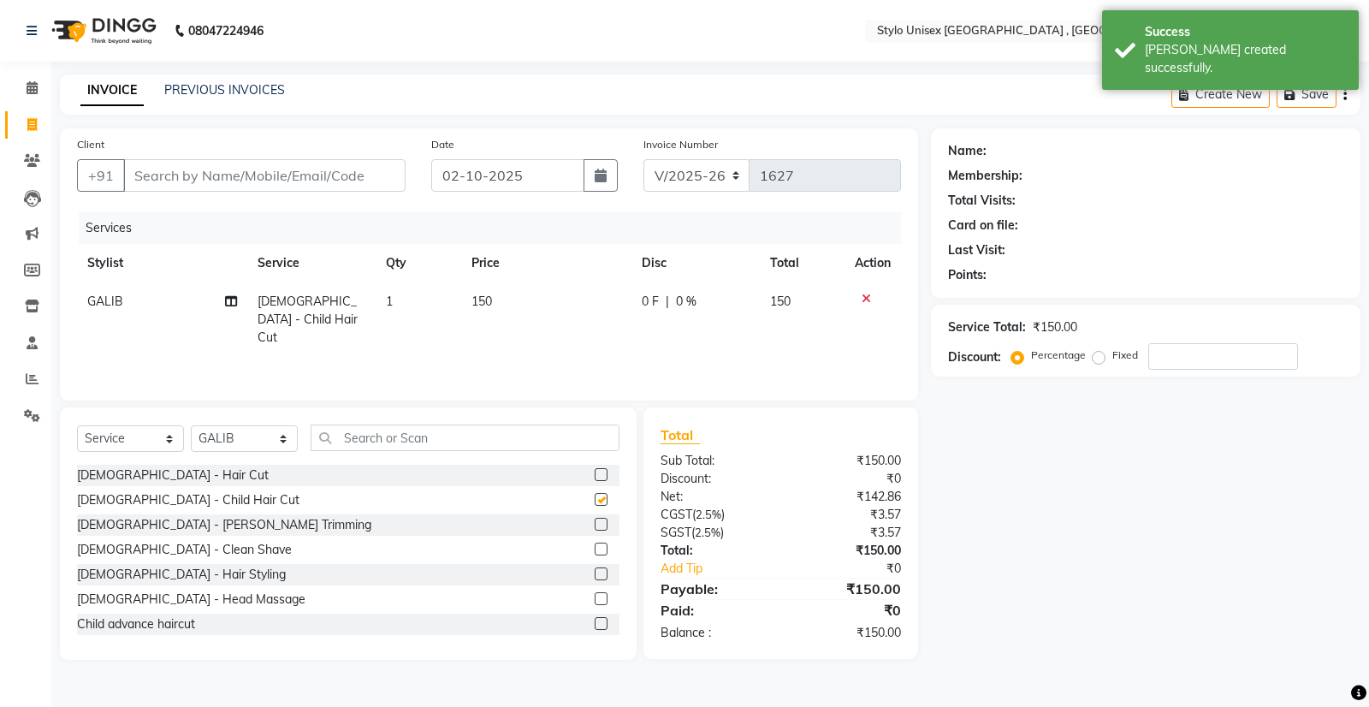
checkbox input "false"
click at [227, 185] on input "Client" at bounding box center [264, 175] width 282 height 33
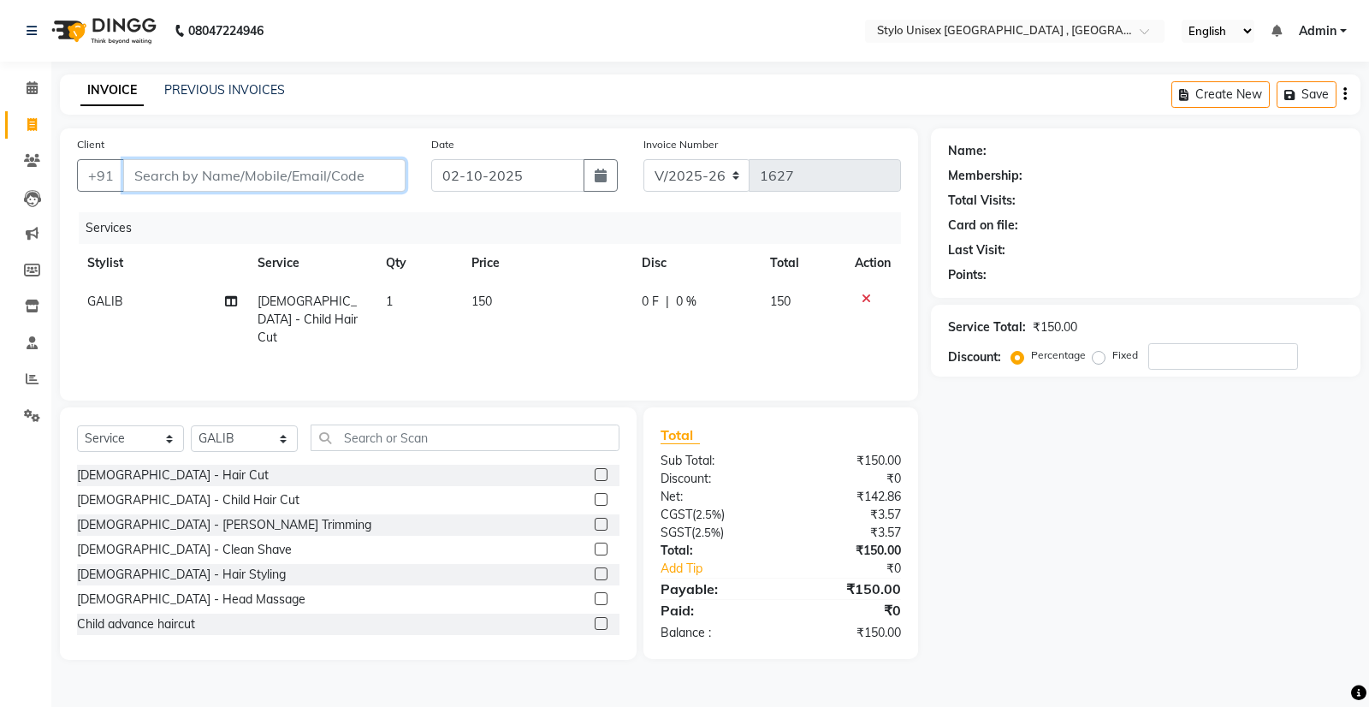
type input "9"
type input "0"
click at [356, 178] on span "Add Client" at bounding box center [362, 175] width 68 height 17
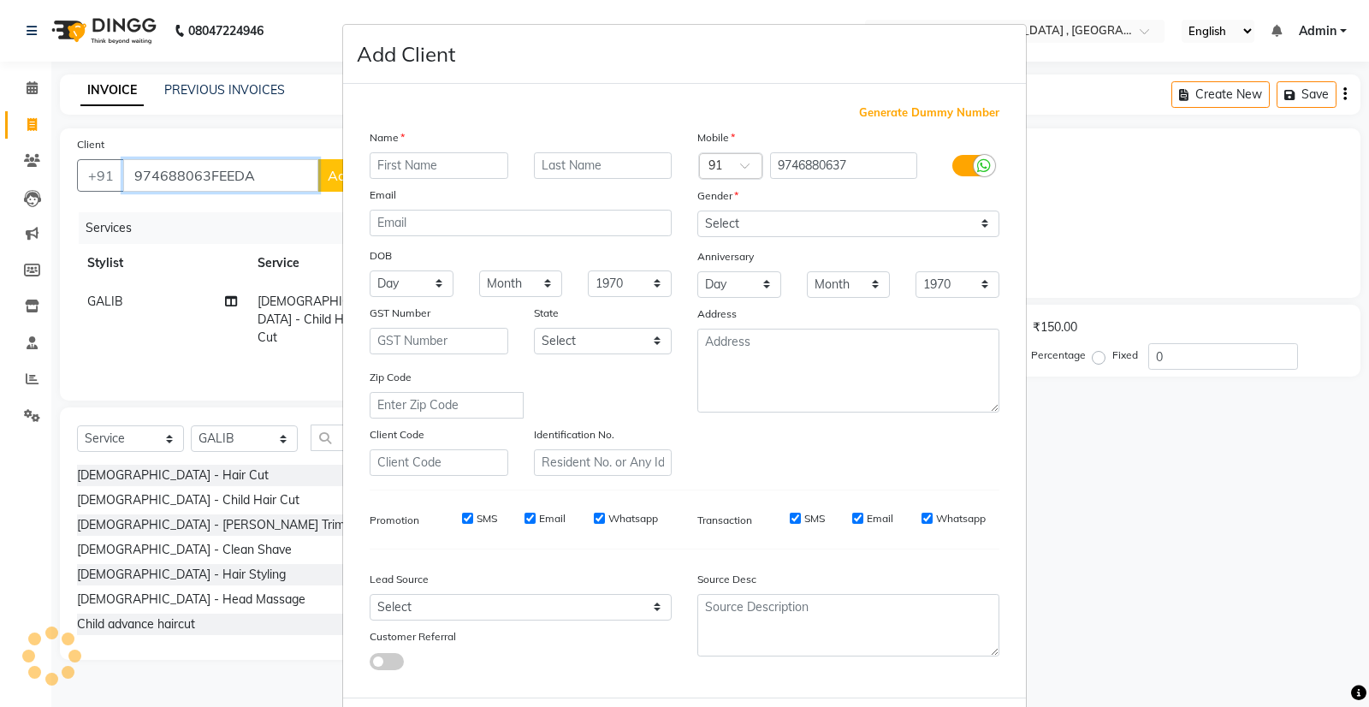
type input "974688063FEEDA"
click at [420, 158] on input "text" at bounding box center [439, 165] width 139 height 27
type input "MUFEEDA"
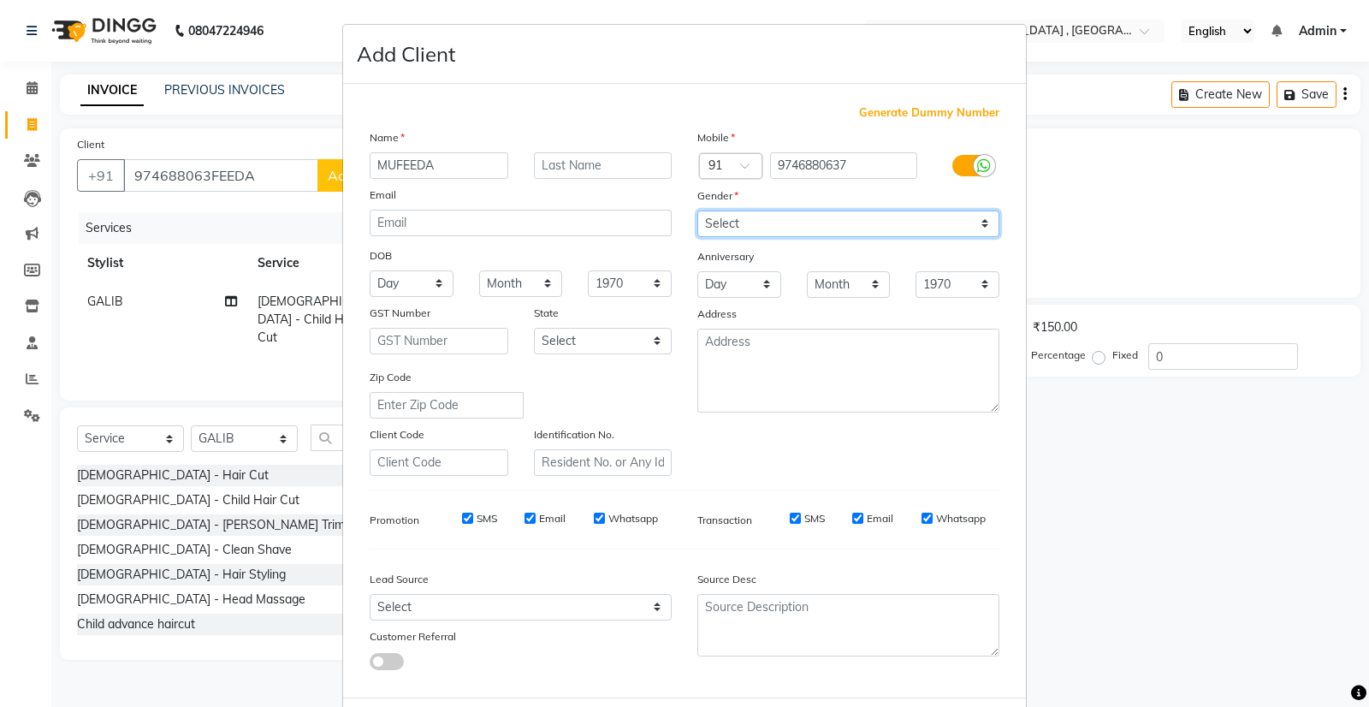
click at [697, 224] on select "Select [DEMOGRAPHIC_DATA] [DEMOGRAPHIC_DATA] Other Prefer Not To Say" at bounding box center [848, 224] width 302 height 27
select select "[DEMOGRAPHIC_DATA]"
click at [697, 211] on select "Select [DEMOGRAPHIC_DATA] [DEMOGRAPHIC_DATA] Other Prefer Not To Say" at bounding box center [848, 224] width 302 height 27
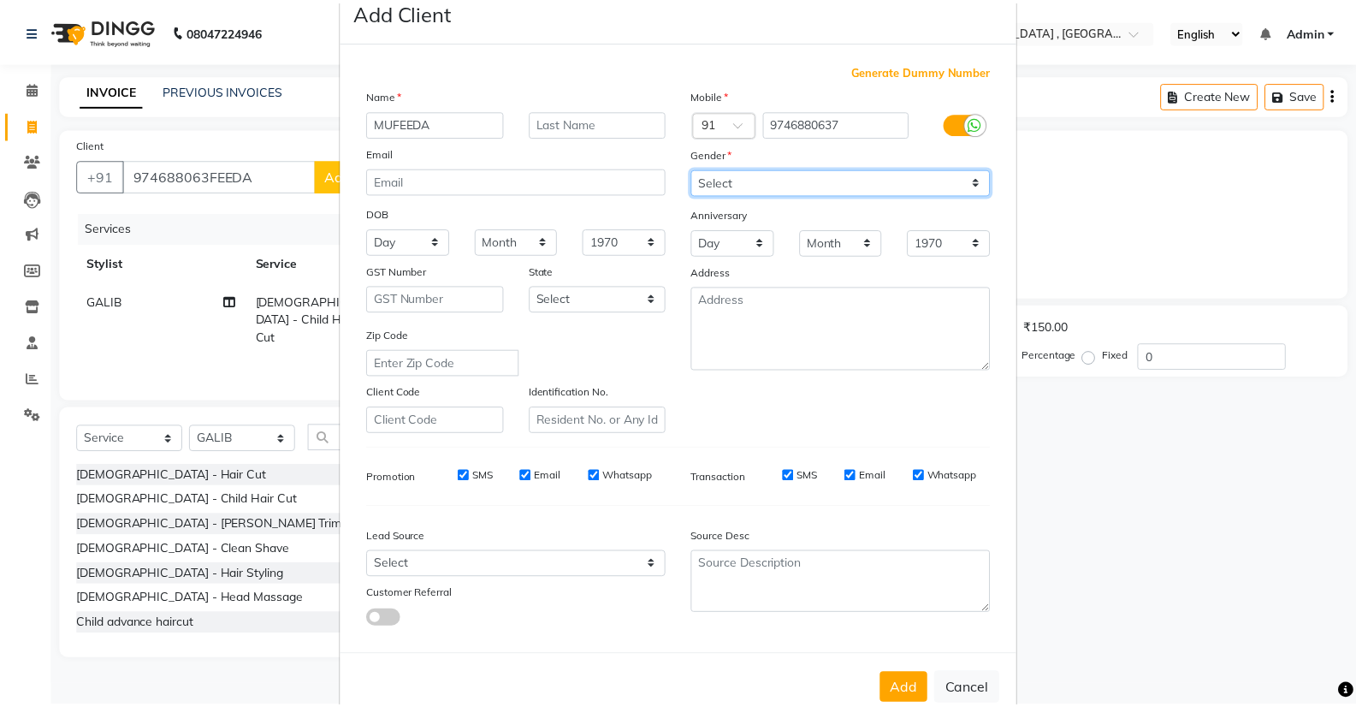
scroll to position [83, 0]
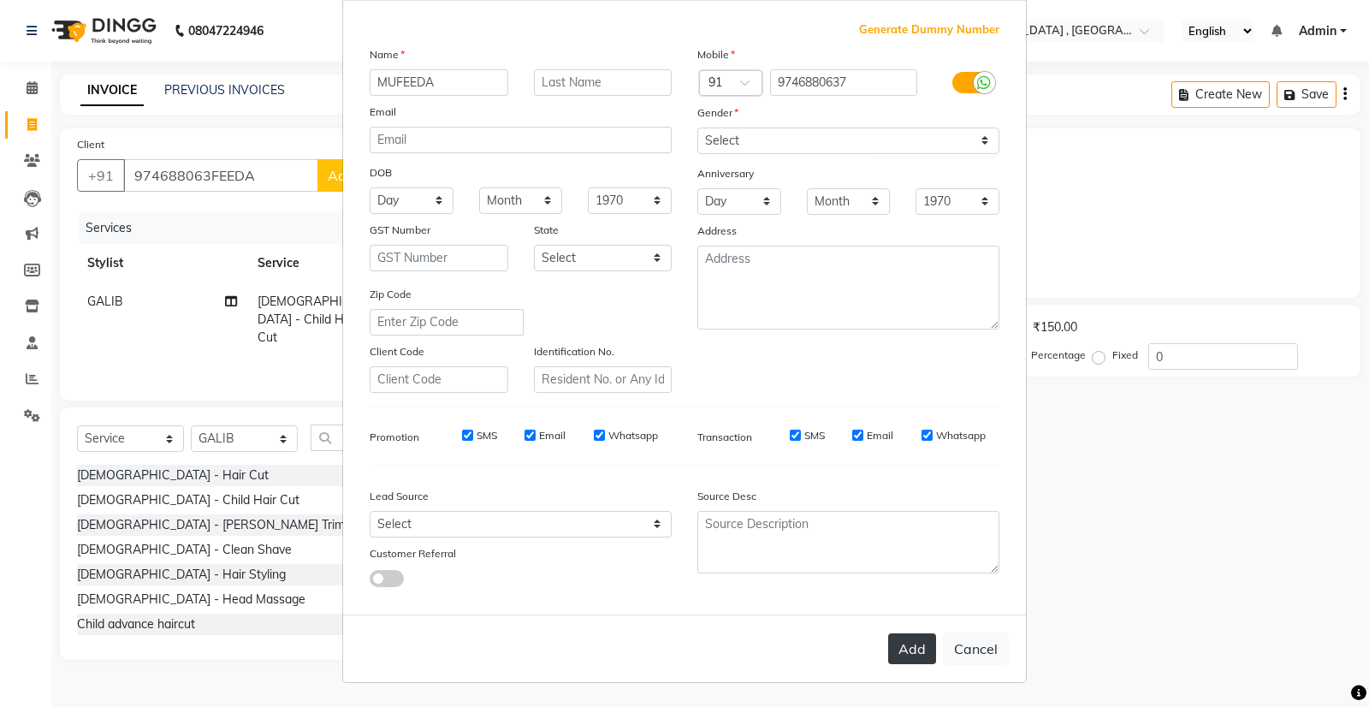
click at [906, 648] on button "Add" at bounding box center [912, 648] width 48 height 31
type input "9746880637"
select select
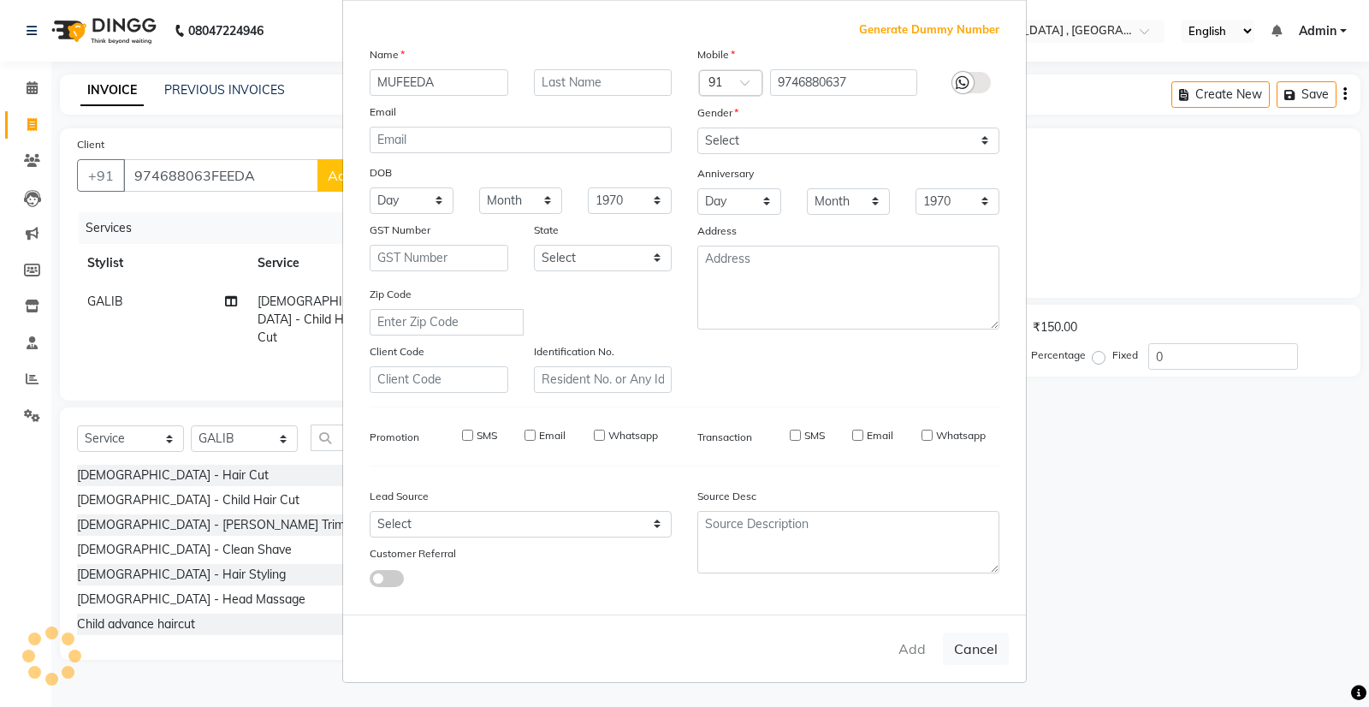
select select
checkbox input "false"
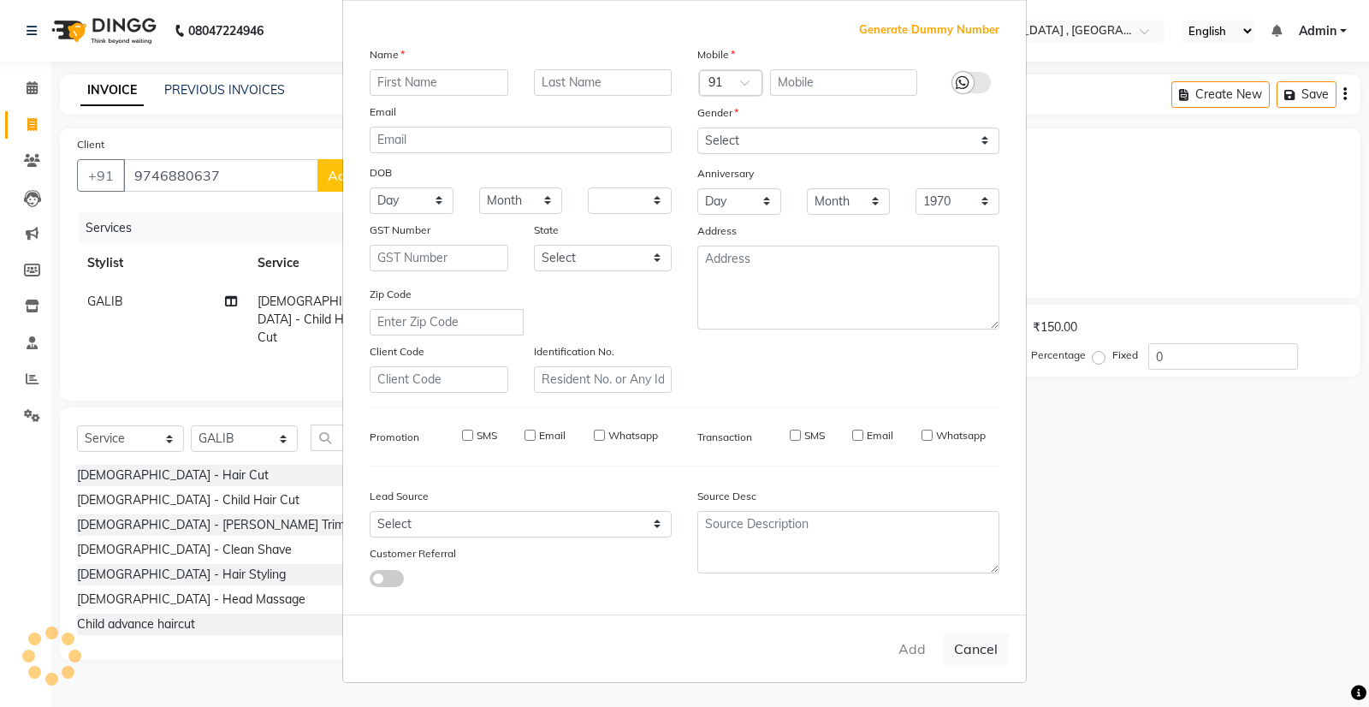
checkbox input "false"
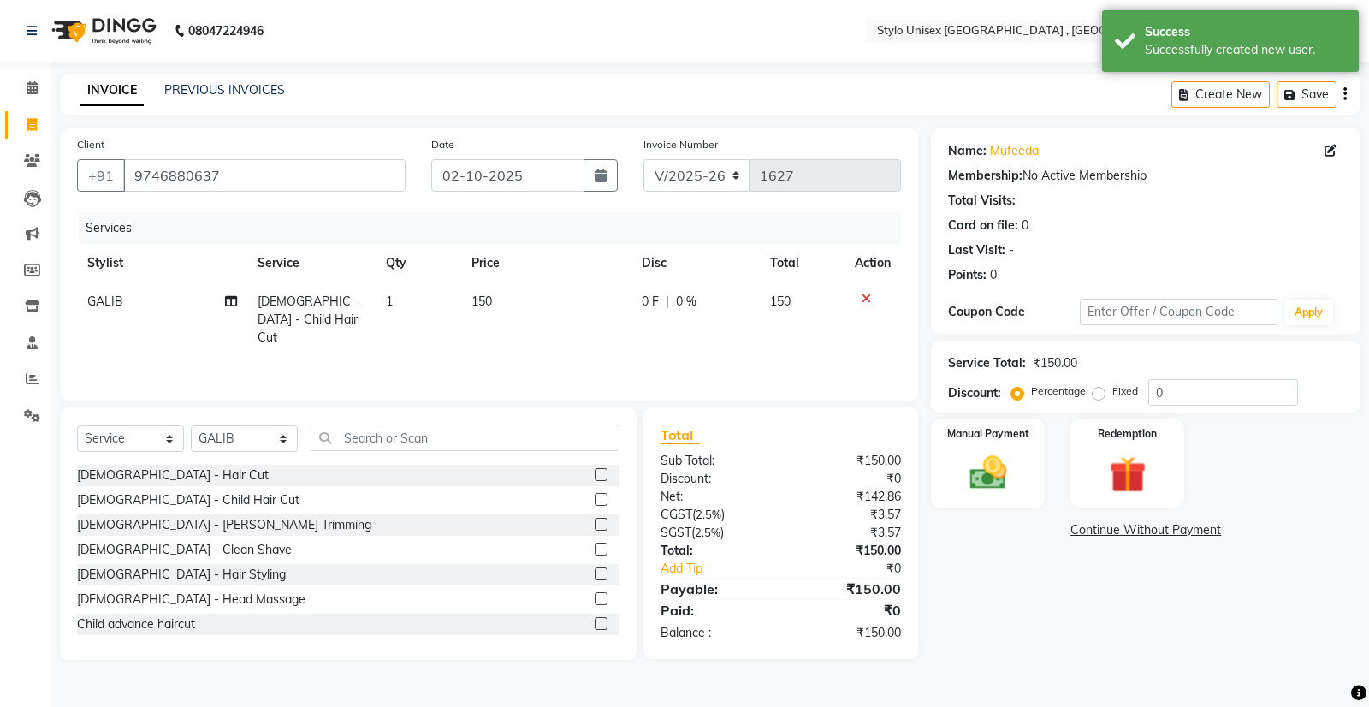
click at [650, 302] on span "0 F" at bounding box center [650, 302] width 17 height 18
select select "91667"
click at [963, 454] on img at bounding box center [989, 473] width 62 height 44
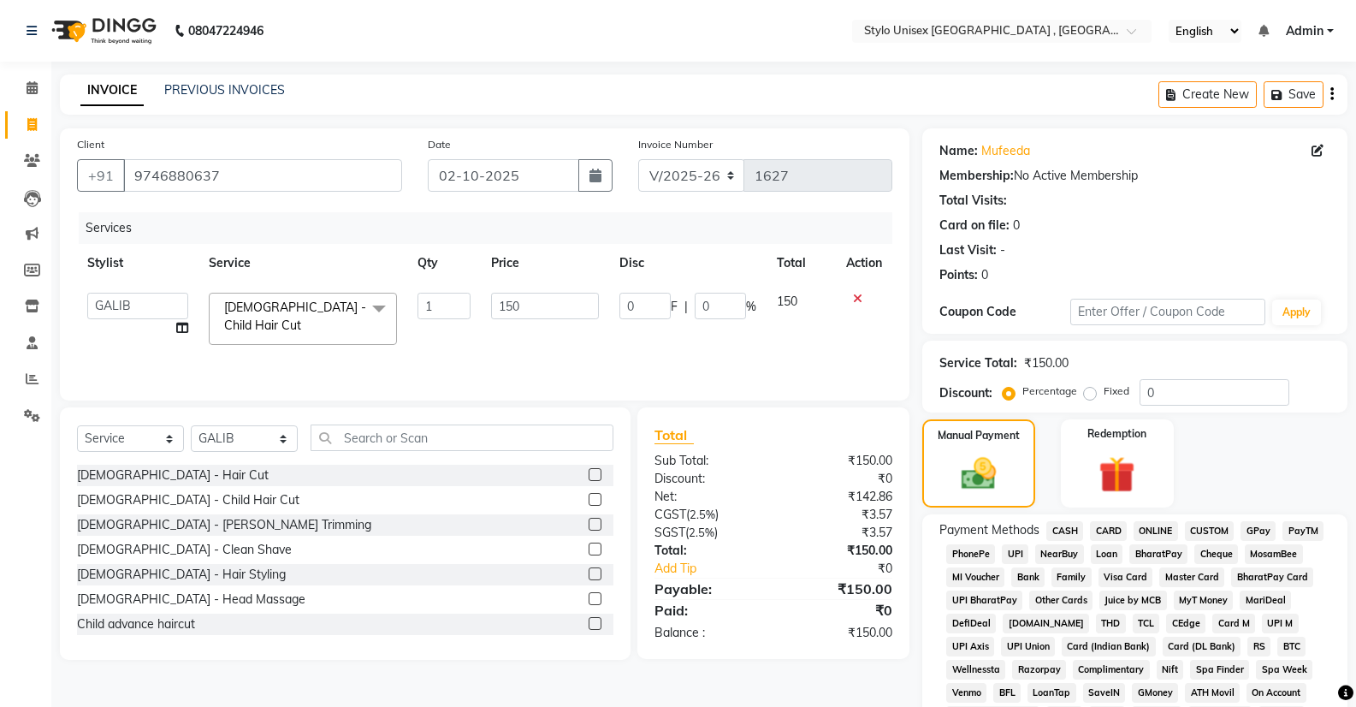
click at [1155, 525] on span "ONLINE" at bounding box center [1156, 531] width 44 height 20
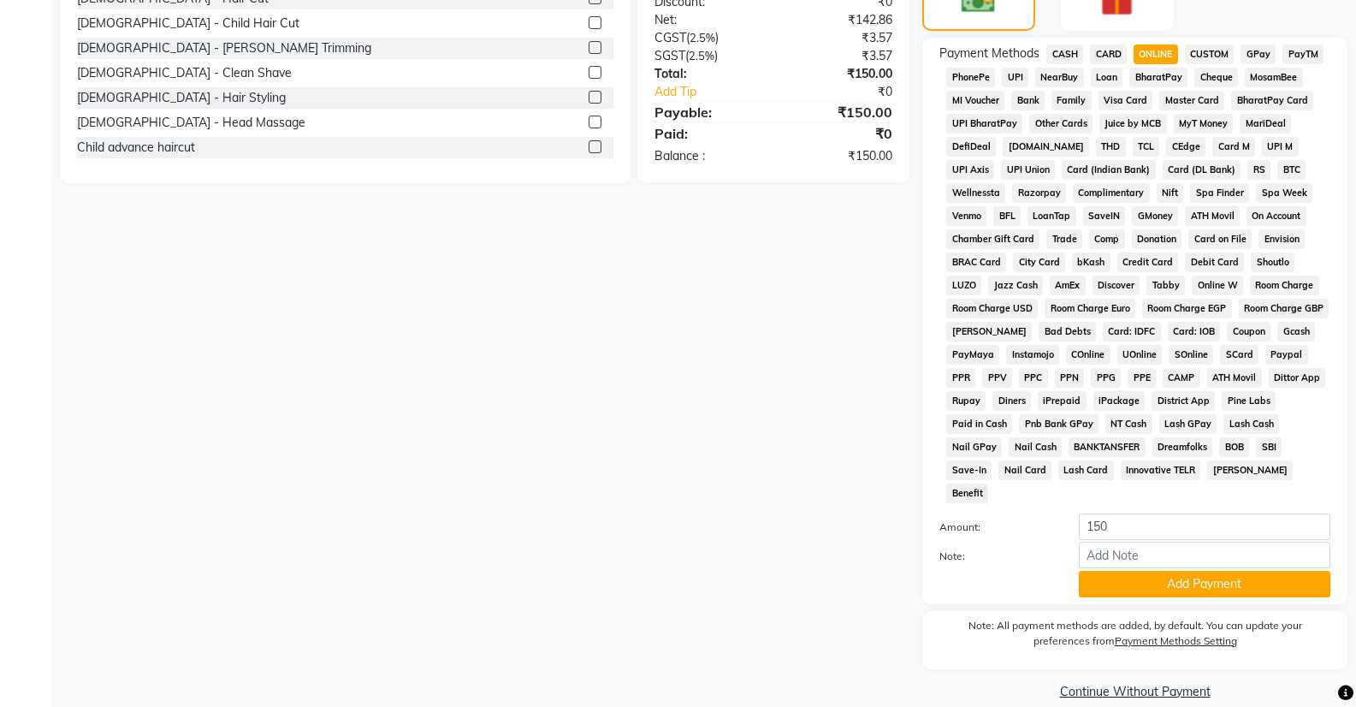
click at [1201, 571] on button "Add Payment" at bounding box center [1205, 584] width 252 height 27
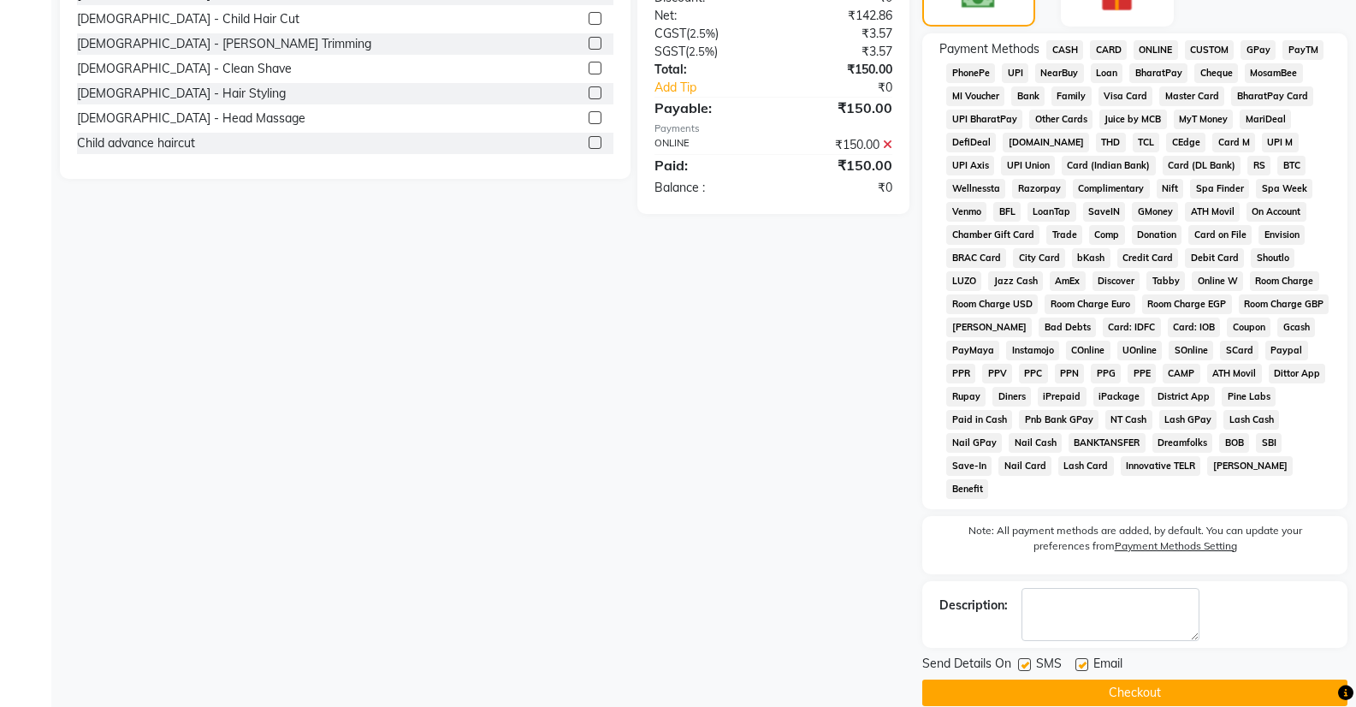
scroll to position [483, 0]
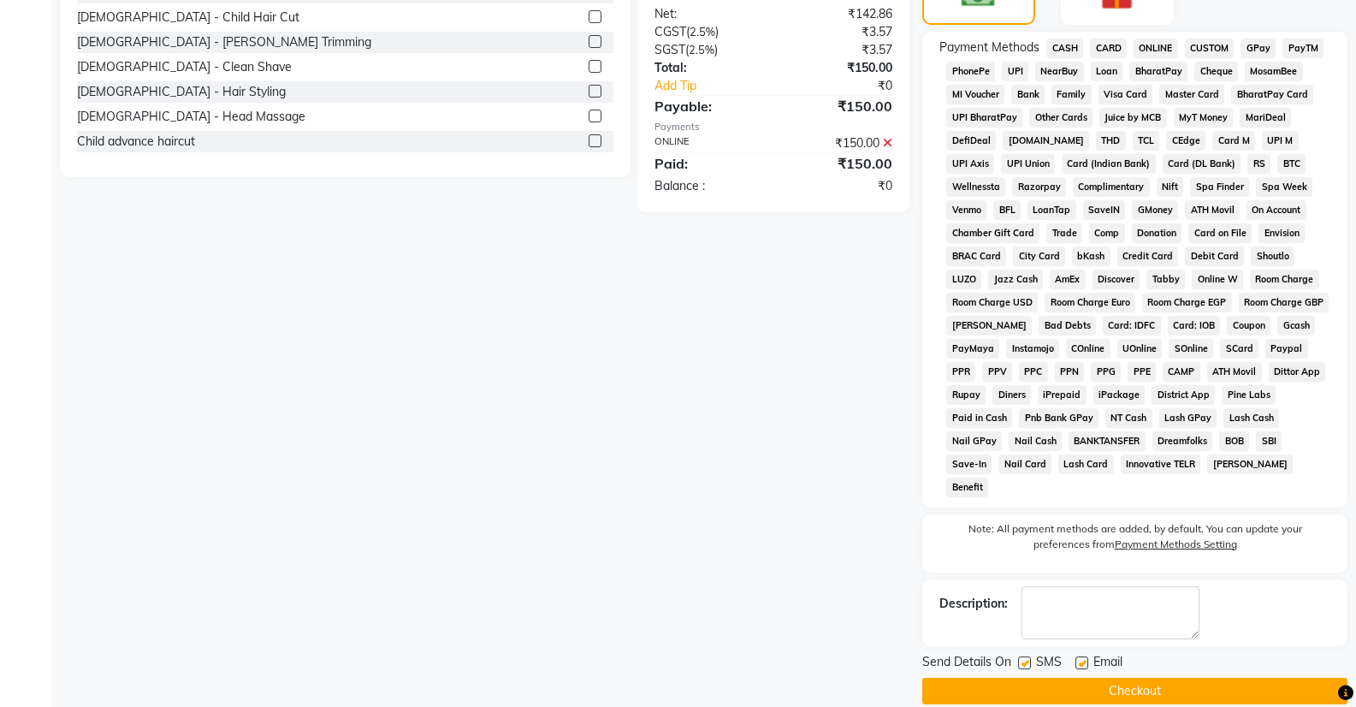
click at [1220, 678] on button "Checkout" at bounding box center [1134, 691] width 425 height 27
